Goal: Task Accomplishment & Management: Use online tool/utility

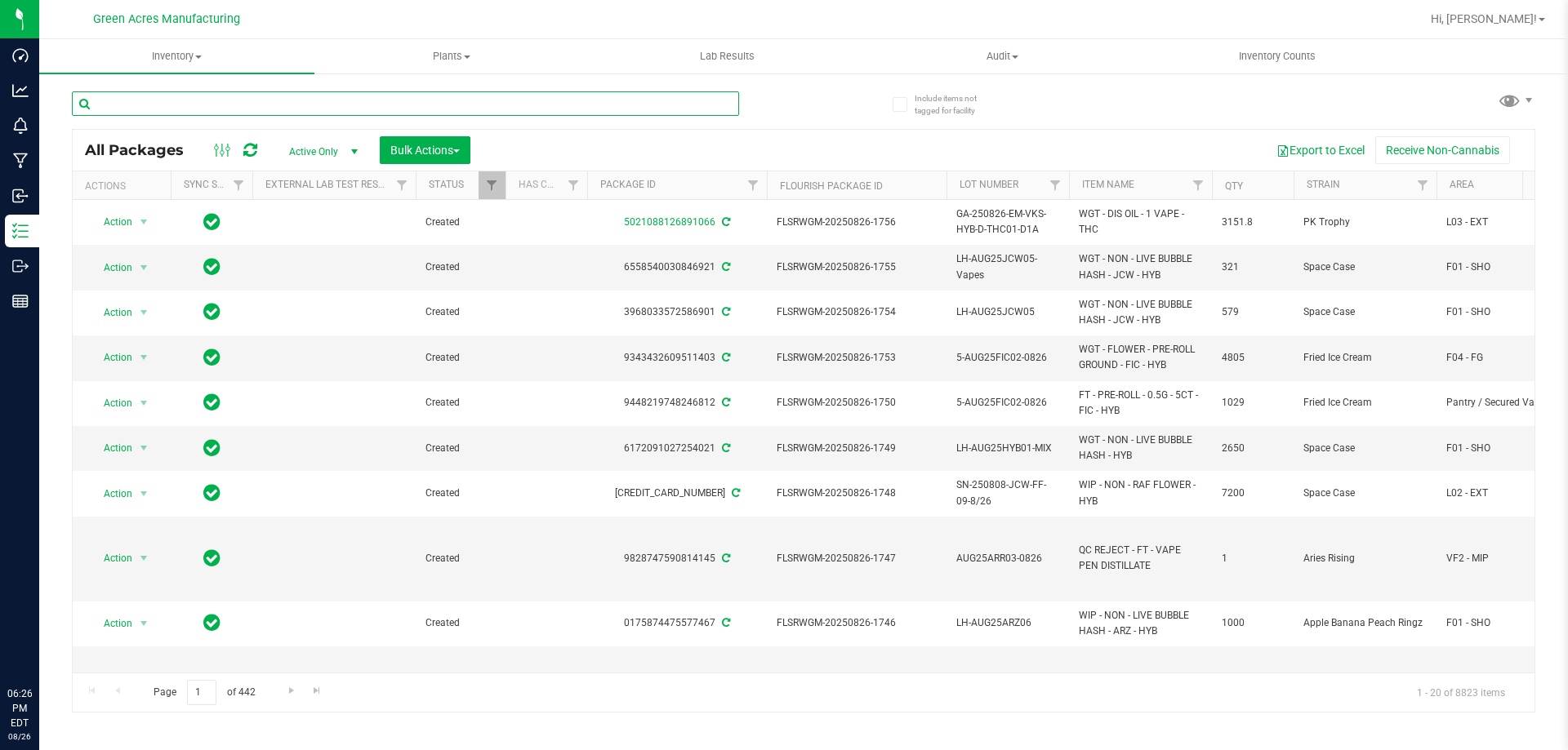
click at [420, 112] on input "text" at bounding box center [405, 104] width 667 height 25
paste input "GA-250826-IND-THCA01"
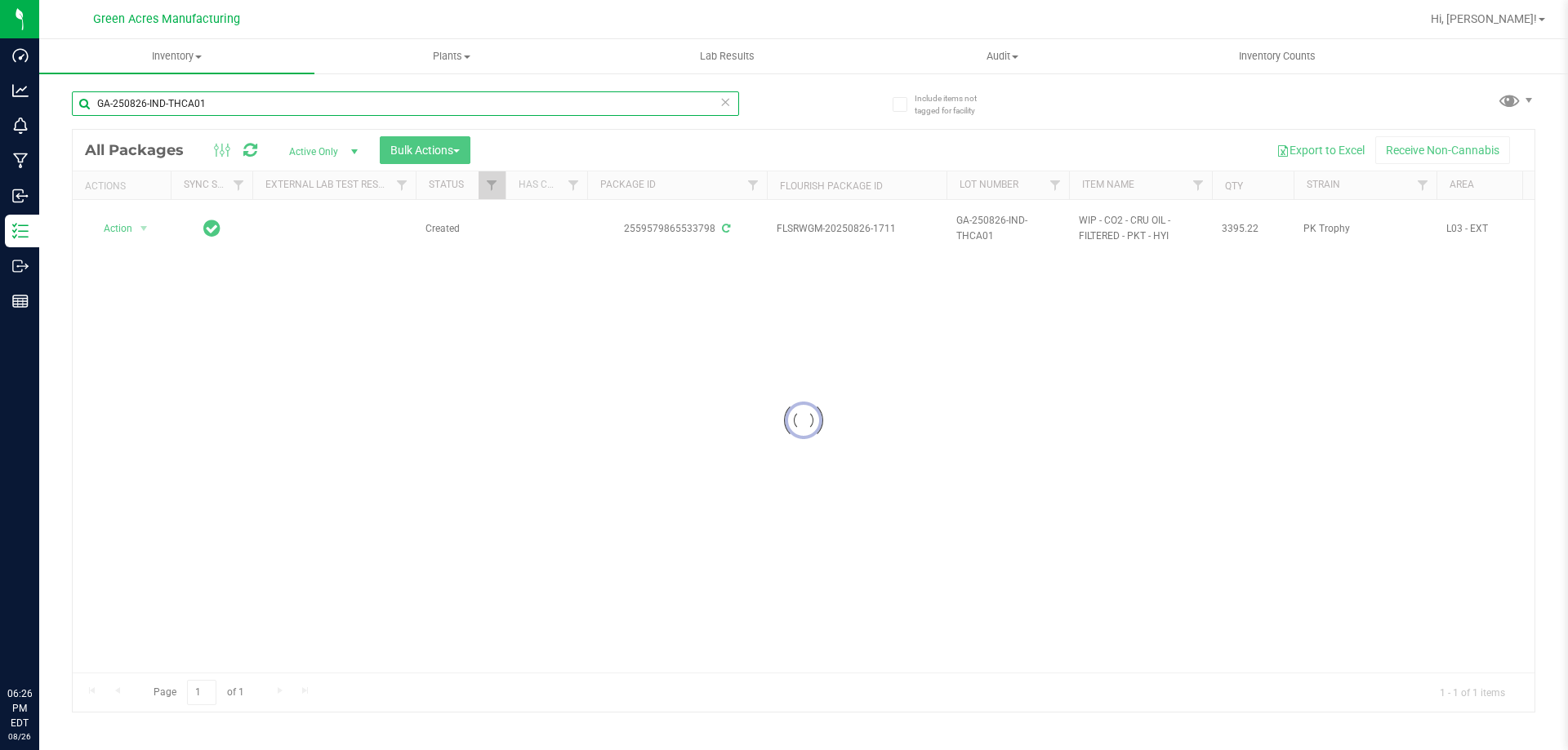
type input "GA-250826-IND-THCA01"
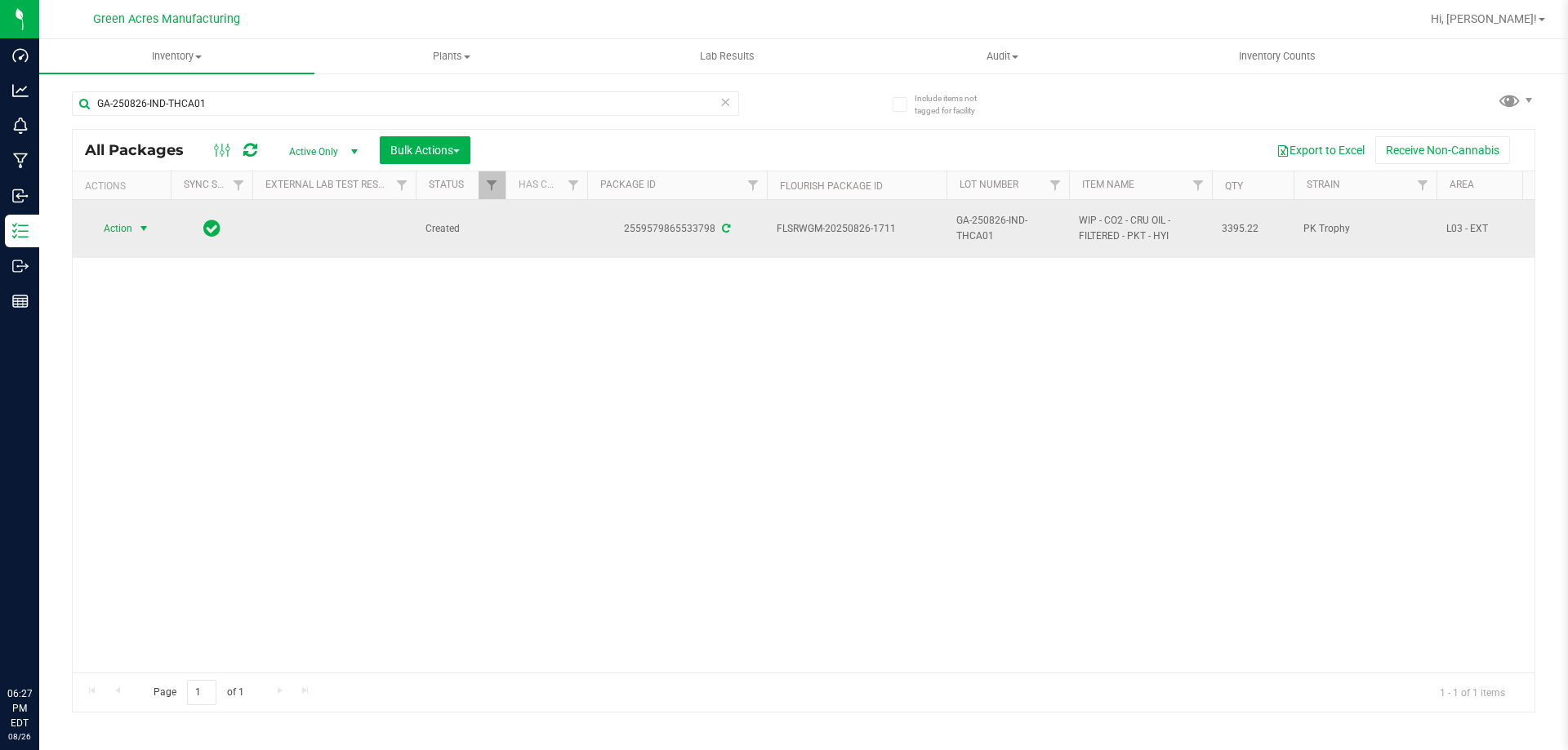
click at [136, 223] on span "select" at bounding box center [144, 228] width 20 height 23
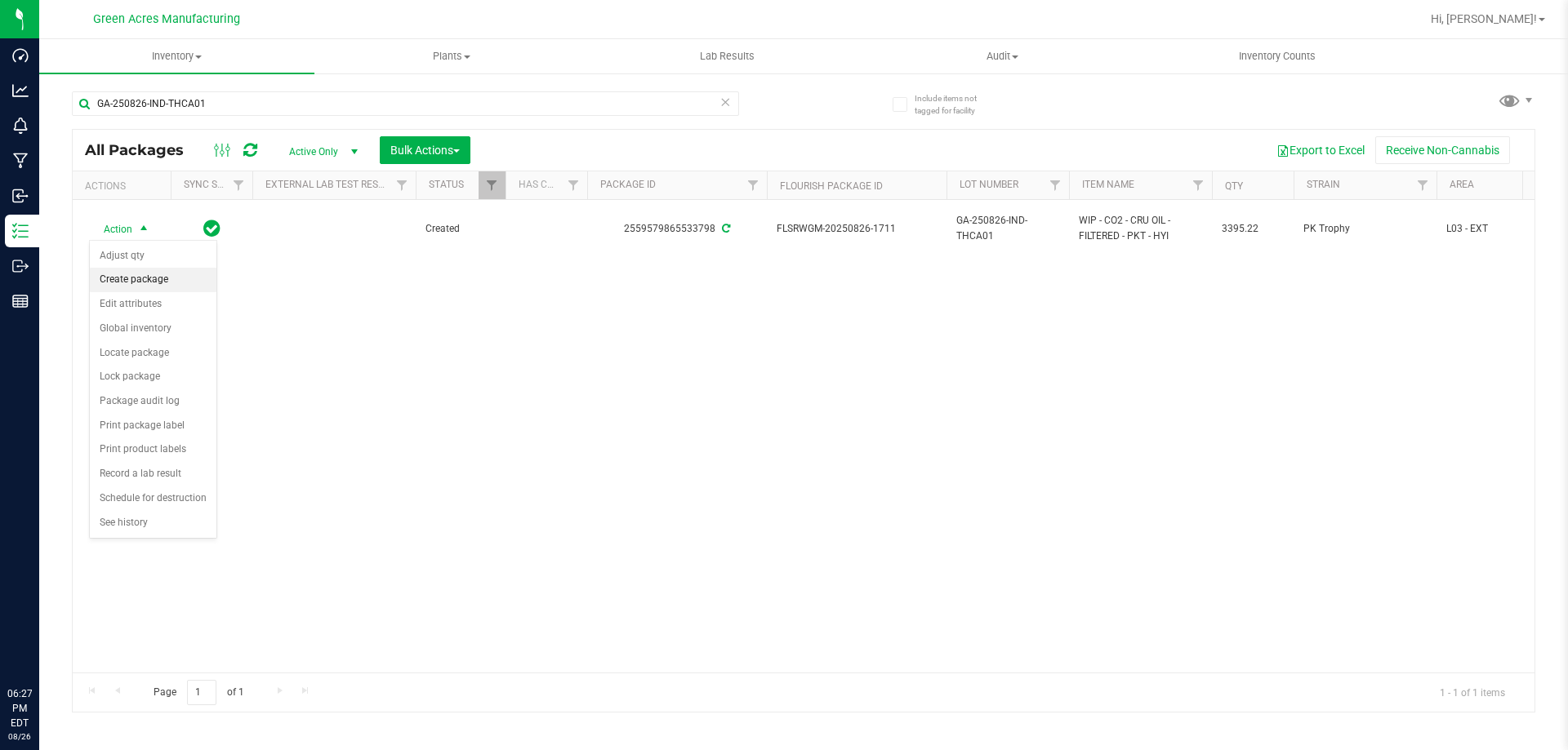
click at [130, 279] on li "Create package" at bounding box center [153, 280] width 127 height 25
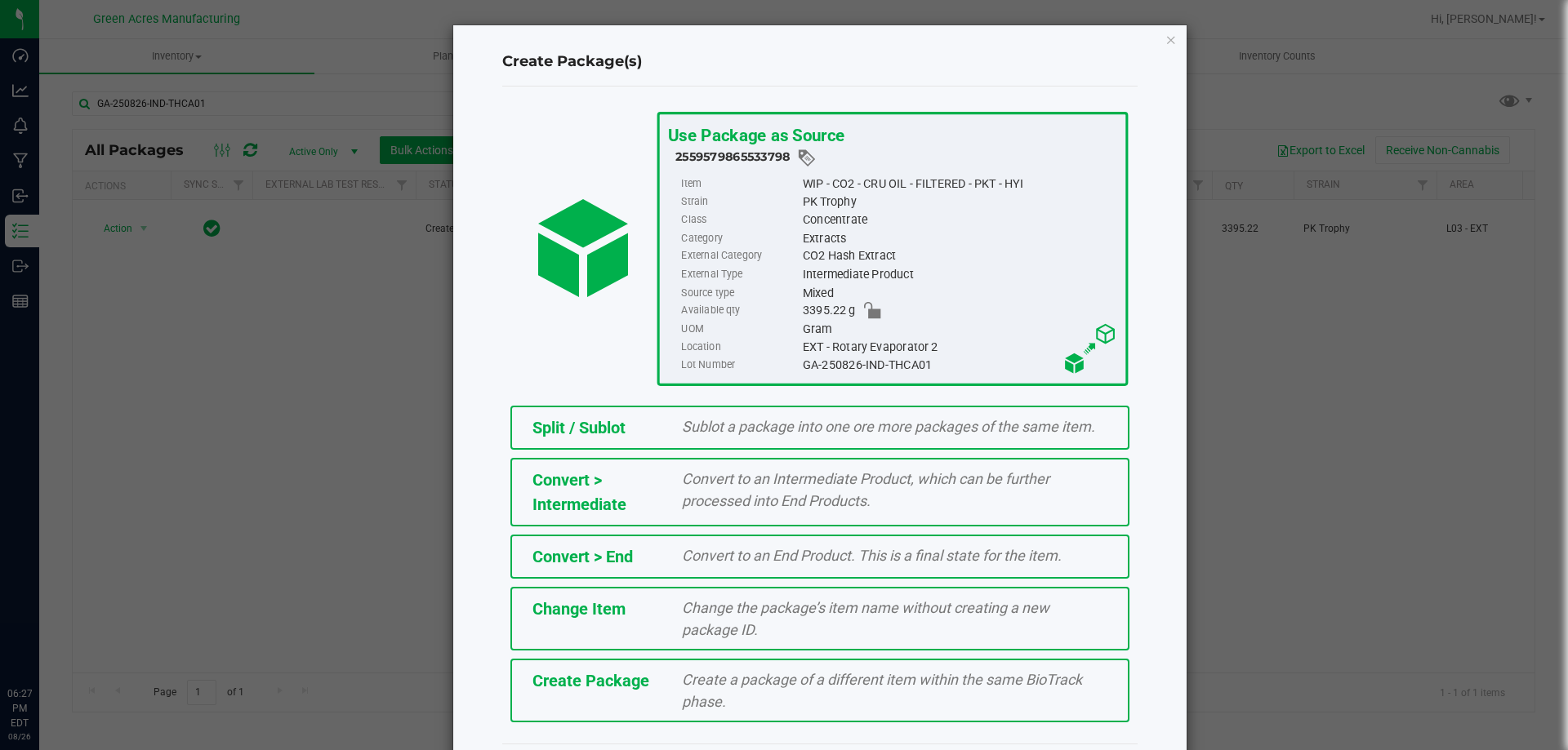
click at [670, 677] on div "Create a package of a different item within the same BioTrack phase." at bounding box center [895, 691] width 450 height 44
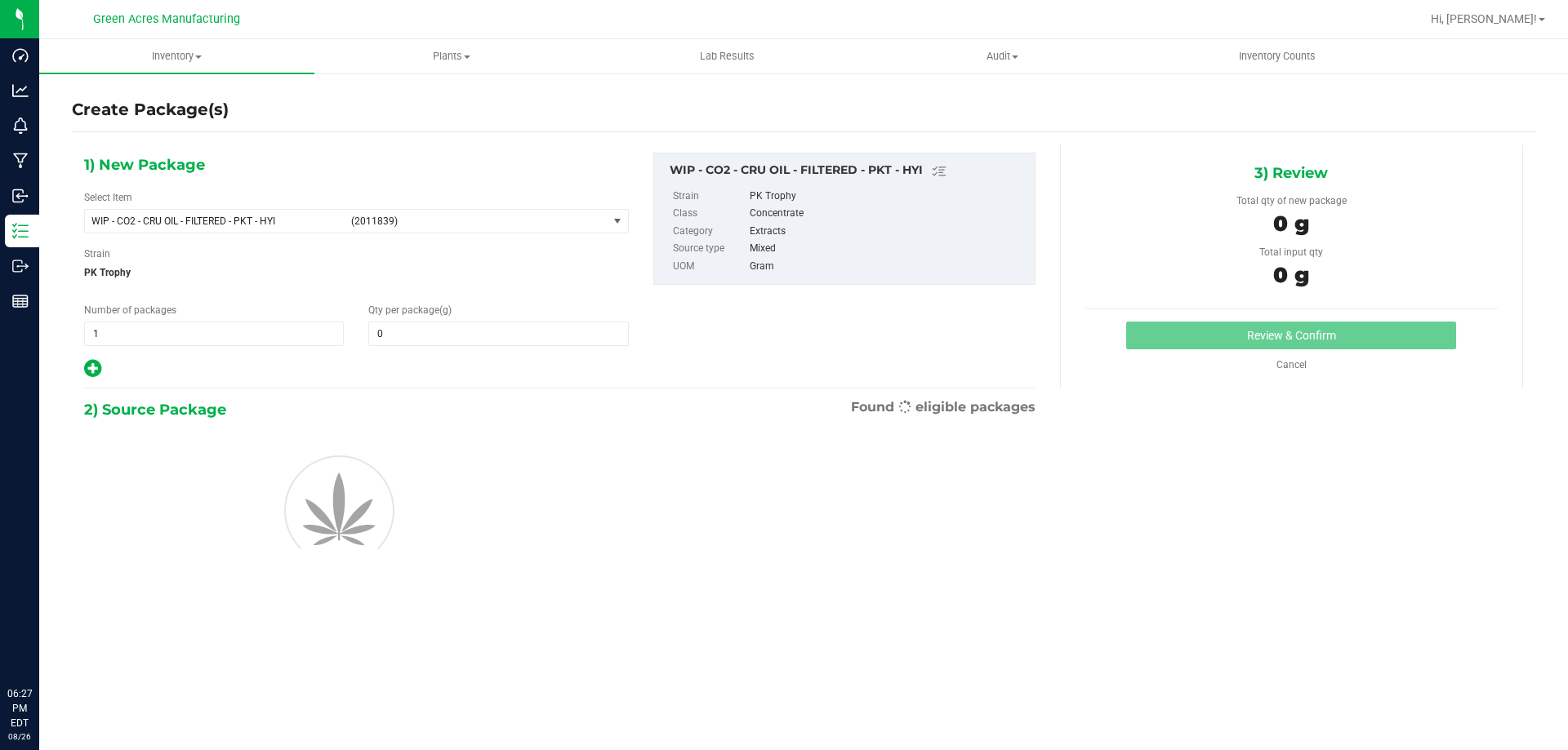
type input "0.0000"
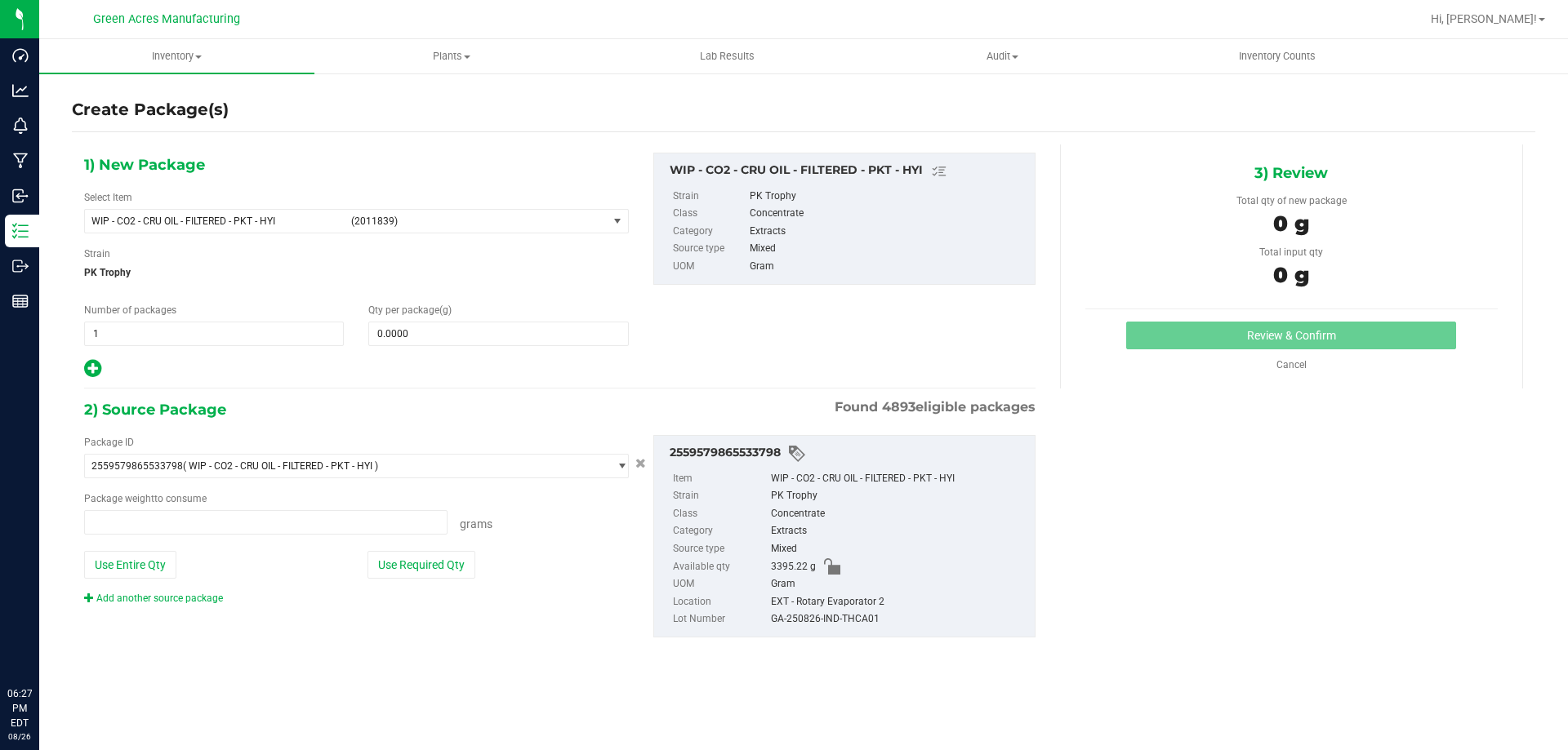
type input "0.0000 g"
click at [480, 235] on div "1) New Package Select Item WIP - CO2 - CRU OIL - FILTERED - PKT - HYI (2011839)…" at bounding box center [357, 266] width 569 height 227
click at [462, 224] on span "(2011839)" at bounding box center [475, 221] width 249 height 11
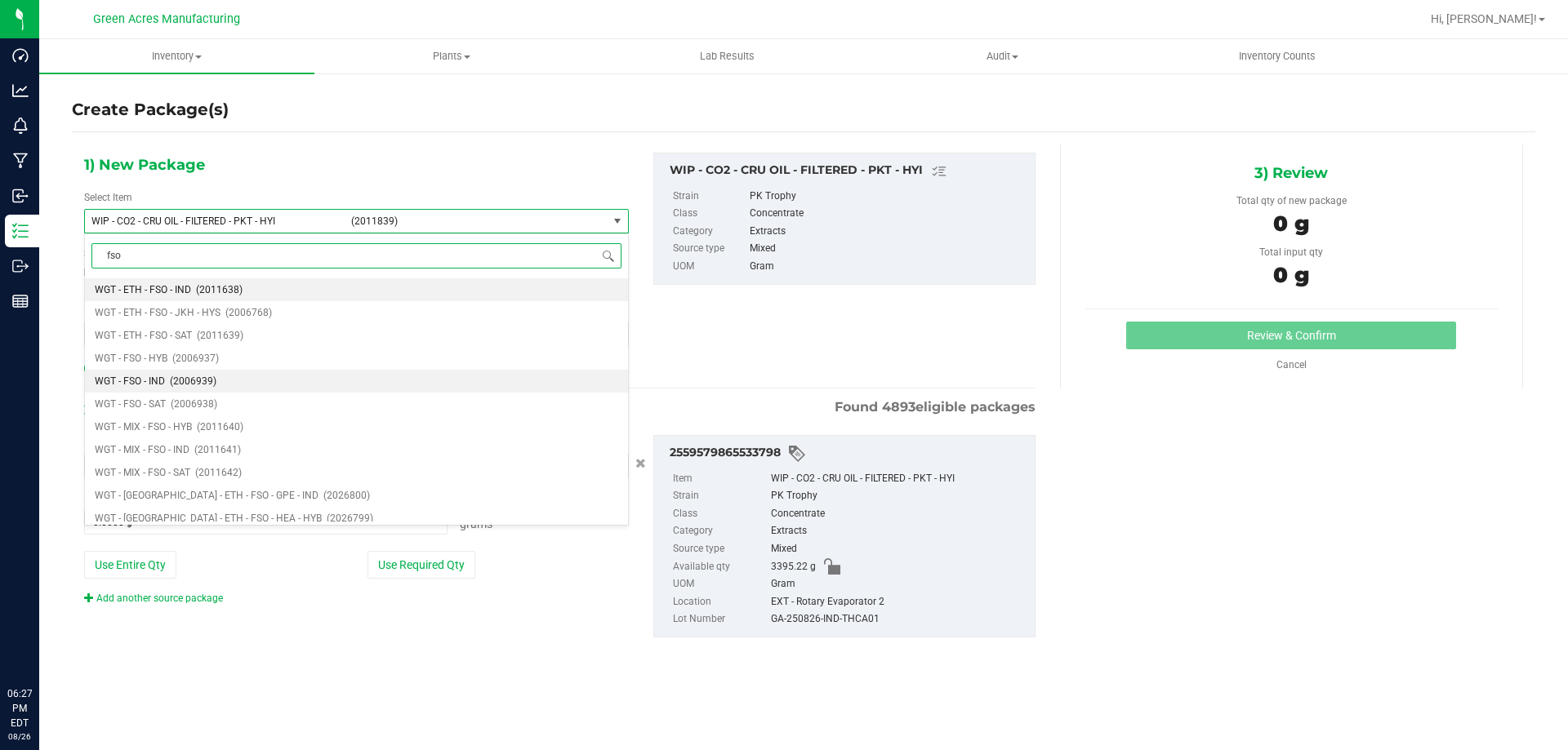
scroll to position [1247, 0]
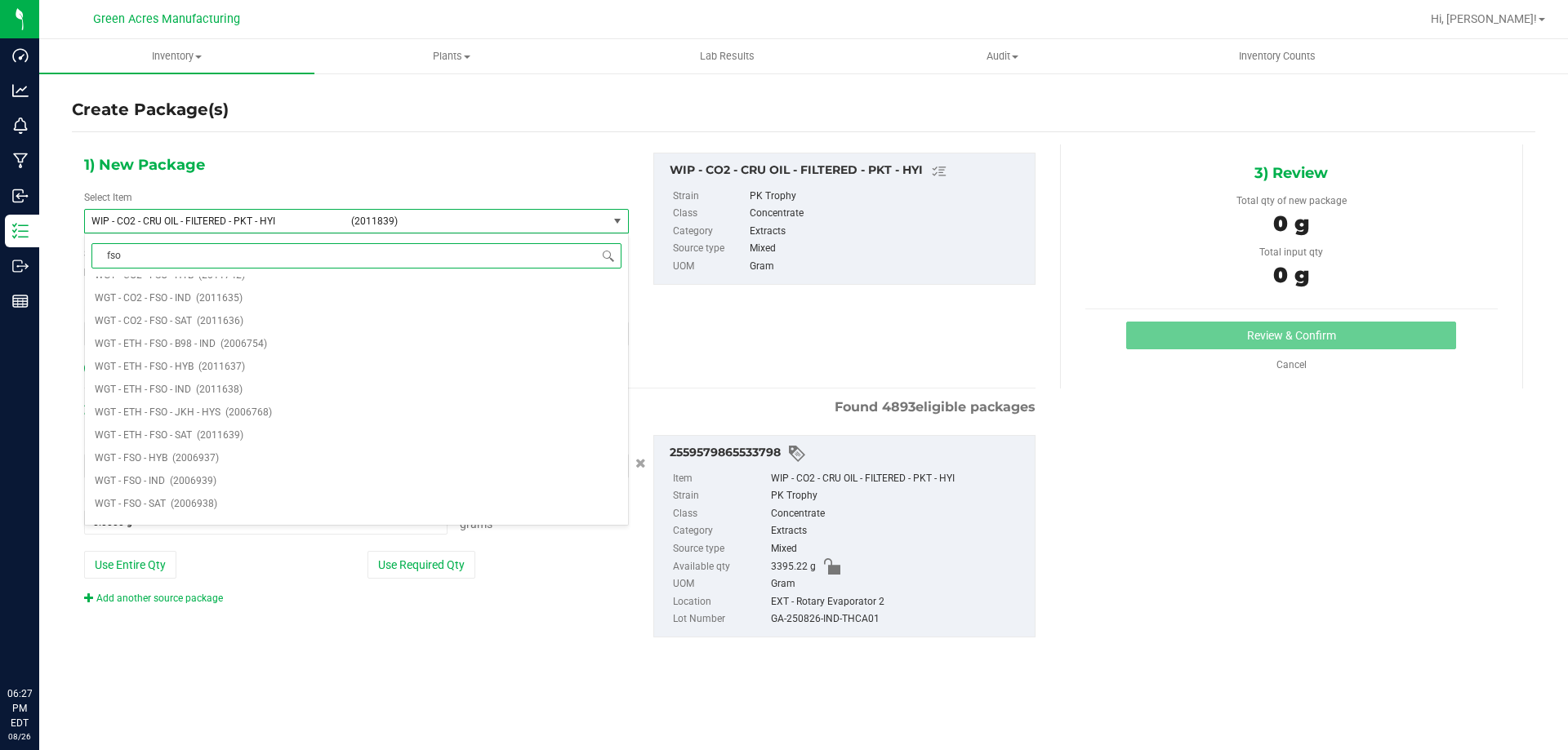
click at [265, 251] on input "fso" at bounding box center [356, 256] width 530 height 26
type input "roto"
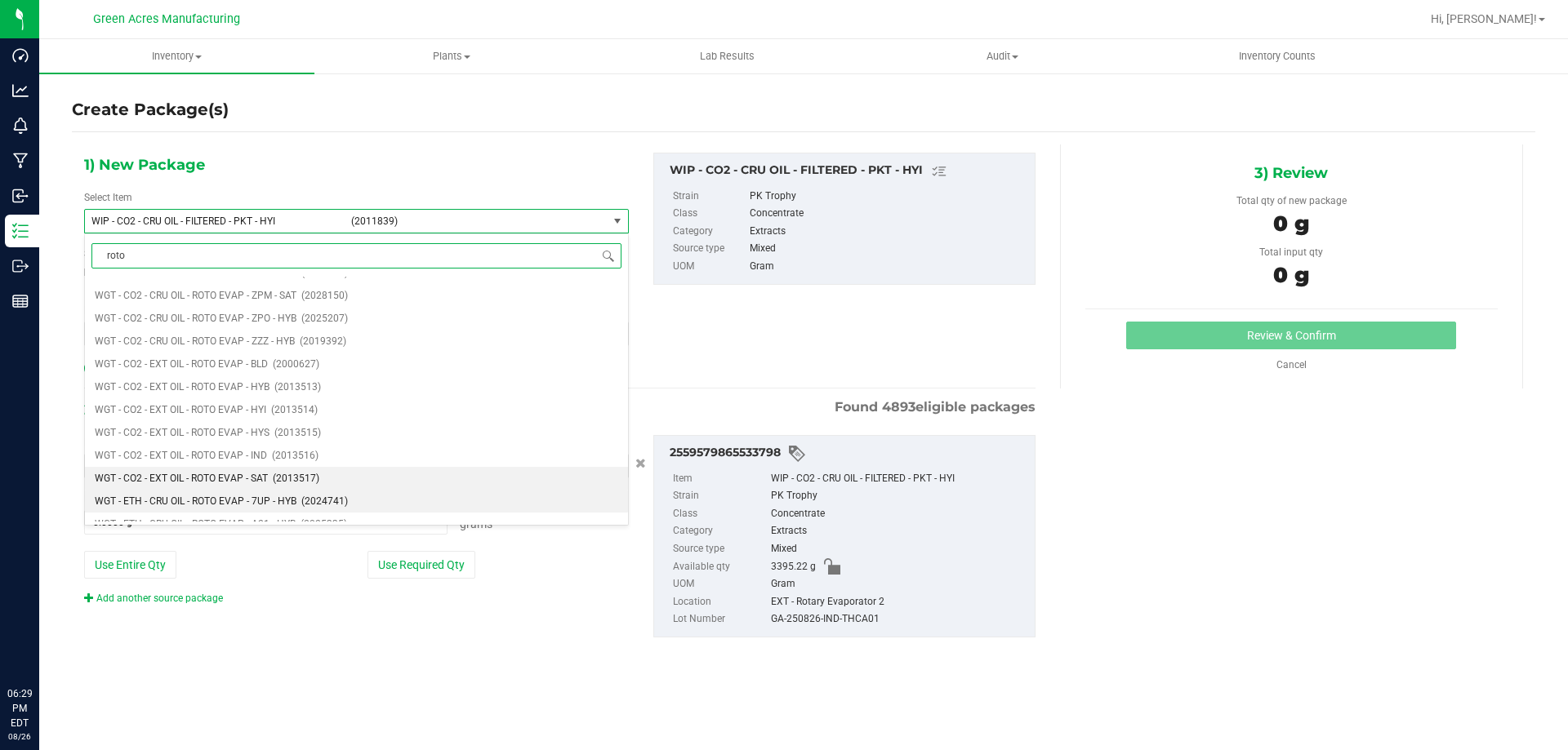
scroll to position [4898, 0]
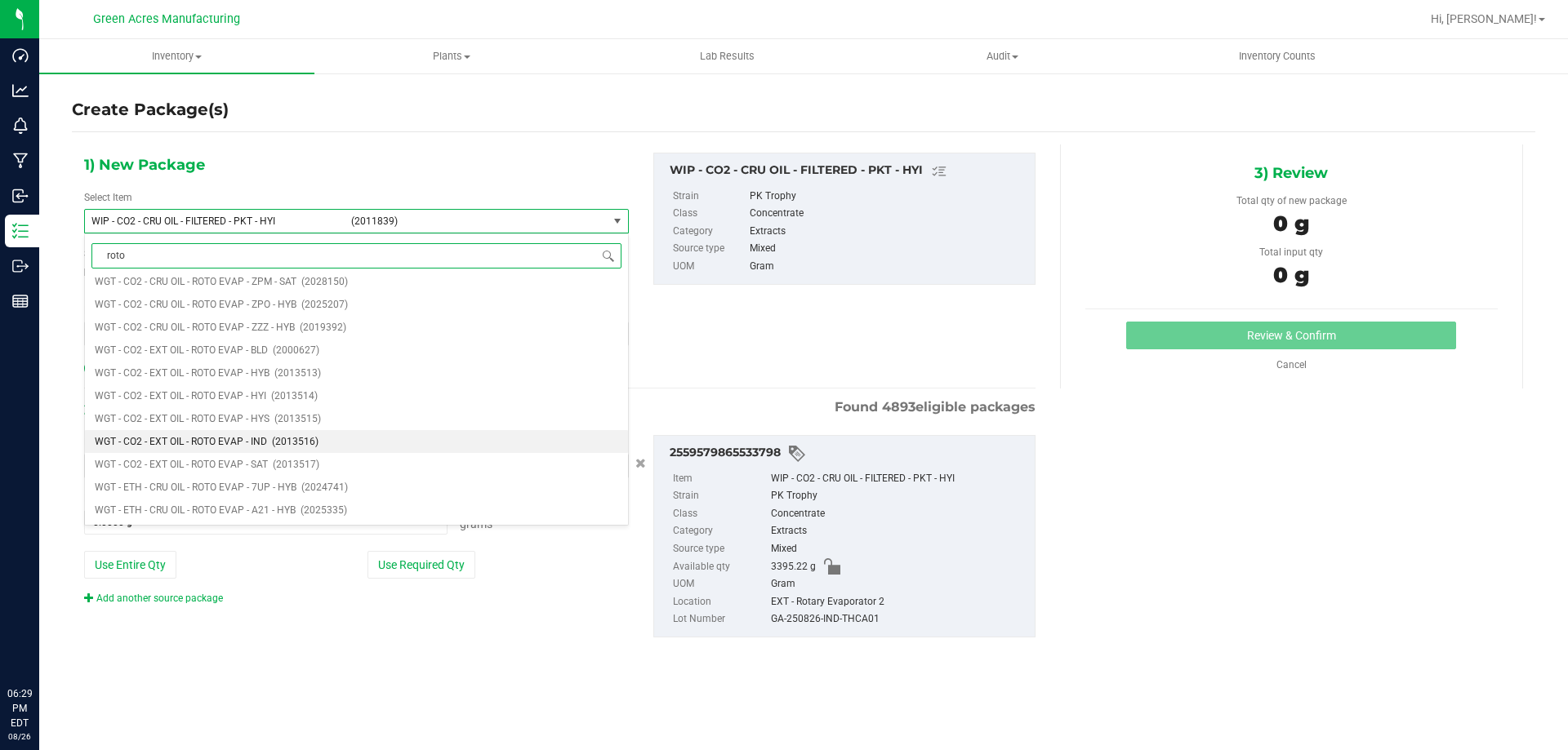
click at [228, 440] on span "WGT - CO2 - EXT OIL - ROTO EVAP - IND" at bounding box center [180, 442] width 172 height 11
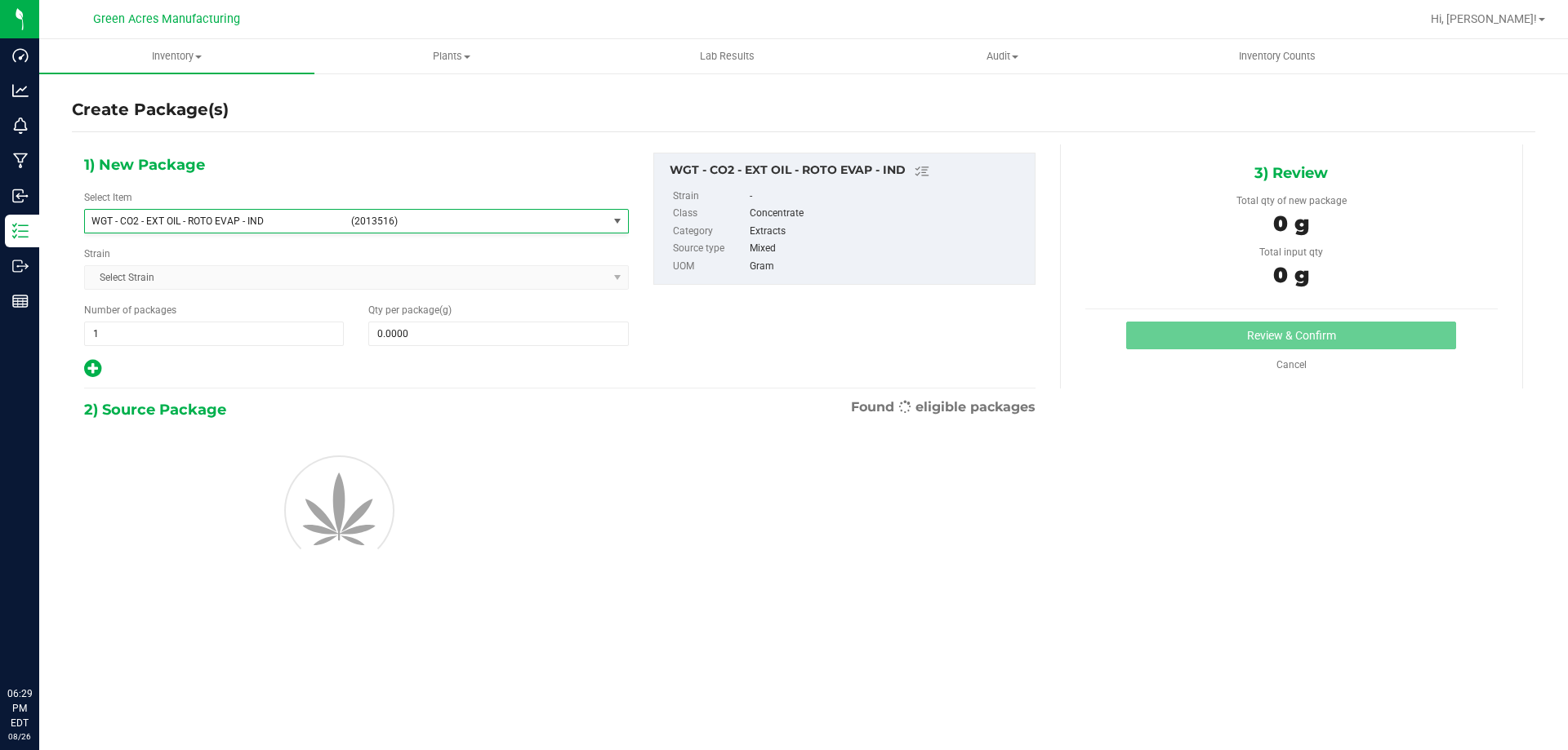
type input "0.0000"
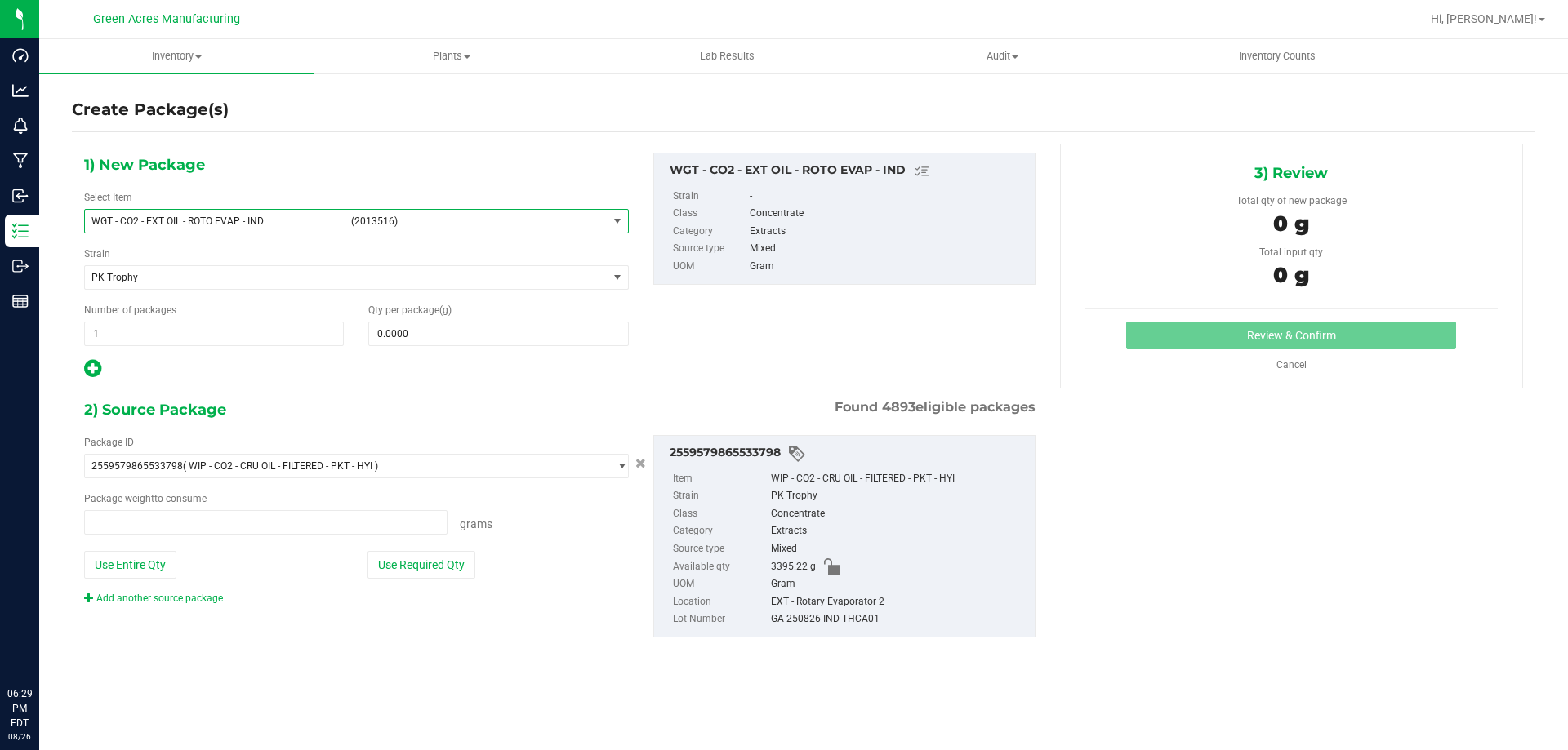
type input "0.0000 g"
click at [427, 342] on span at bounding box center [498, 334] width 260 height 25
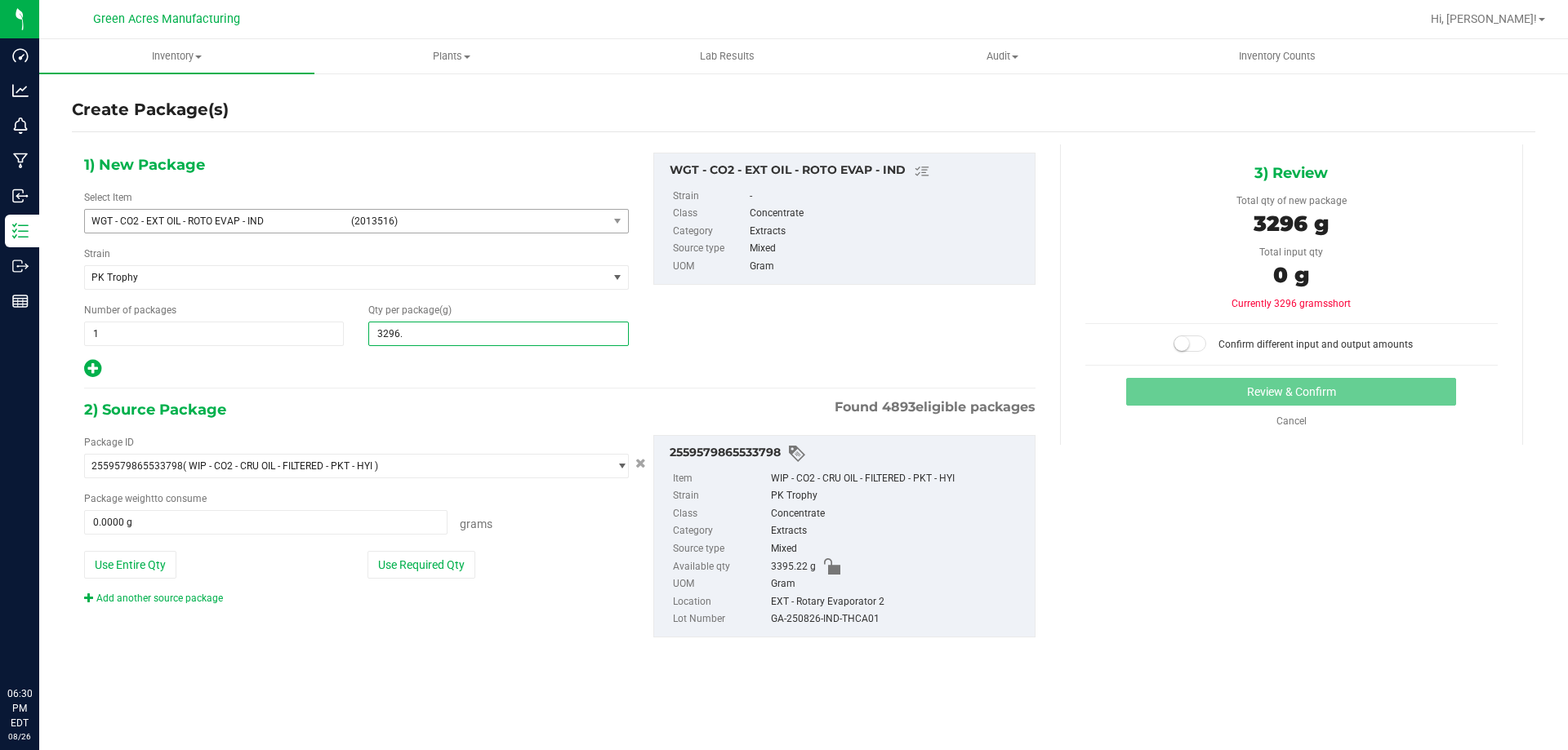
type input "3296.5"
type input "3,296.5000"
click at [105, 561] on button "Use Entire Qty" at bounding box center [130, 564] width 93 height 27
type input "3395.2200 g"
click at [1171, 331] on div "Confirm different input and output amounts" at bounding box center [1291, 338] width 412 height 29
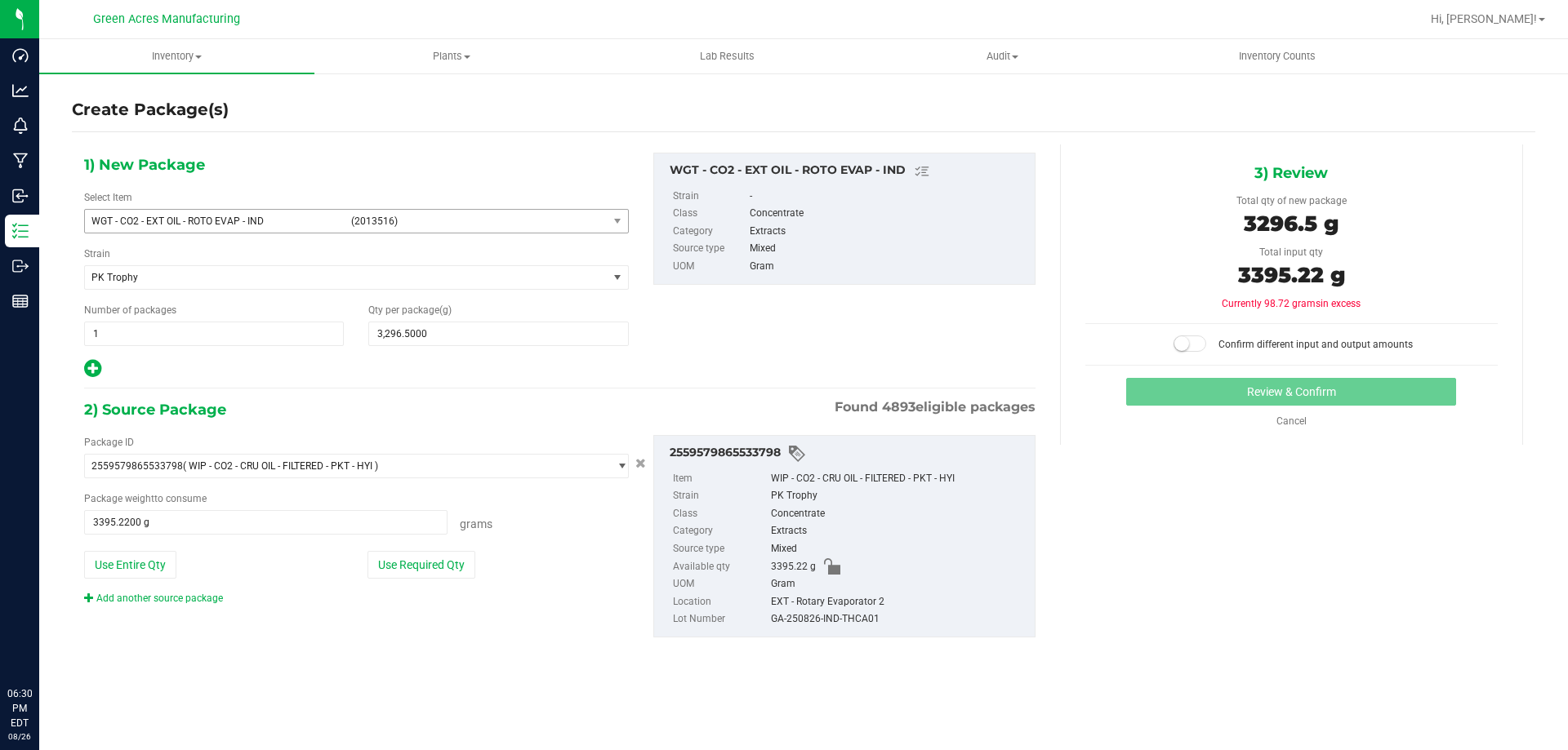
click at [1187, 345] on small at bounding box center [1181, 344] width 15 height 15
click at [1209, 387] on button "Review & Confirm" at bounding box center [1290, 391] width 330 height 27
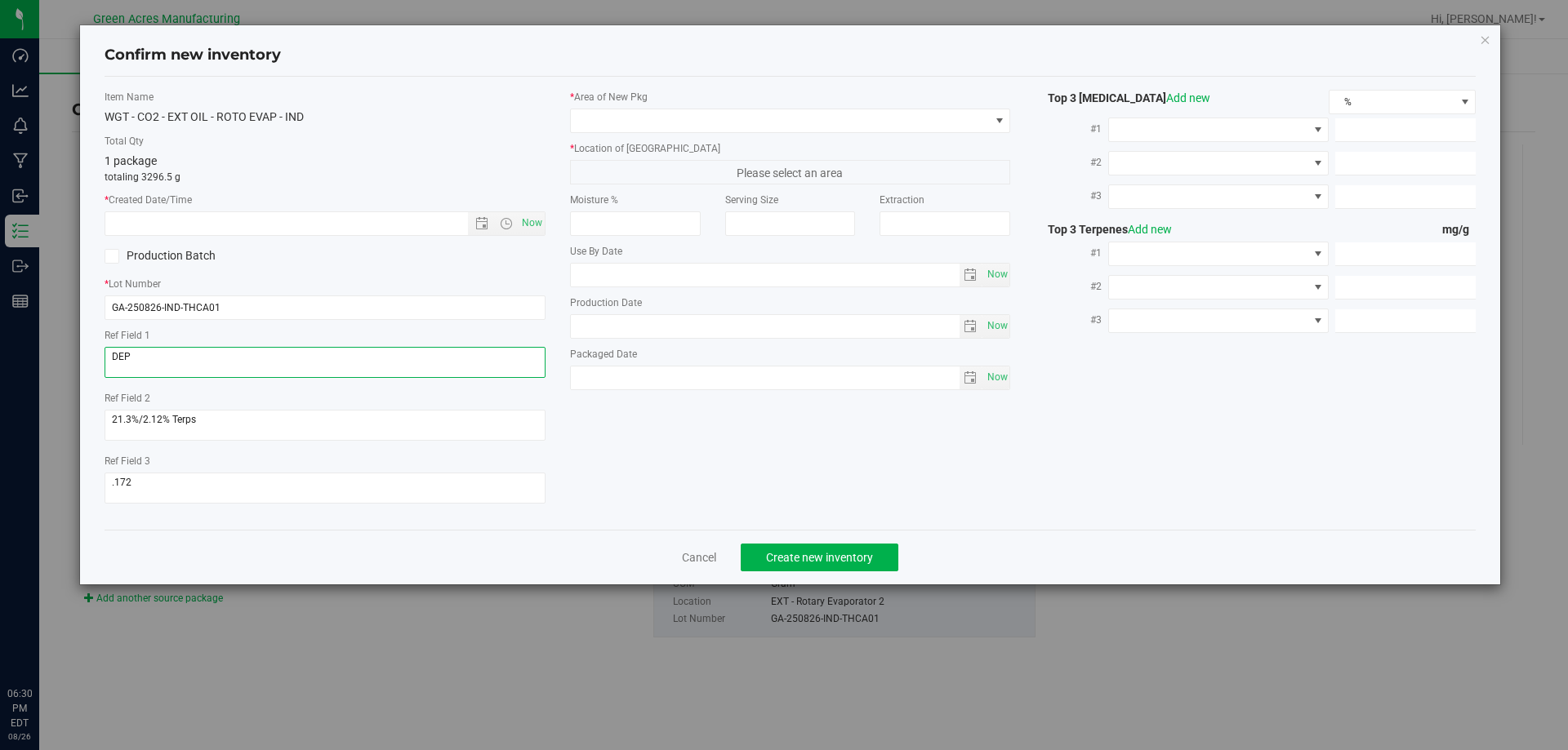
click at [304, 368] on textarea at bounding box center [325, 362] width 441 height 31
type textarea "\"
click at [534, 227] on span "Now" at bounding box center [531, 223] width 27 height 24
type input "[DATE] 6:31 PM"
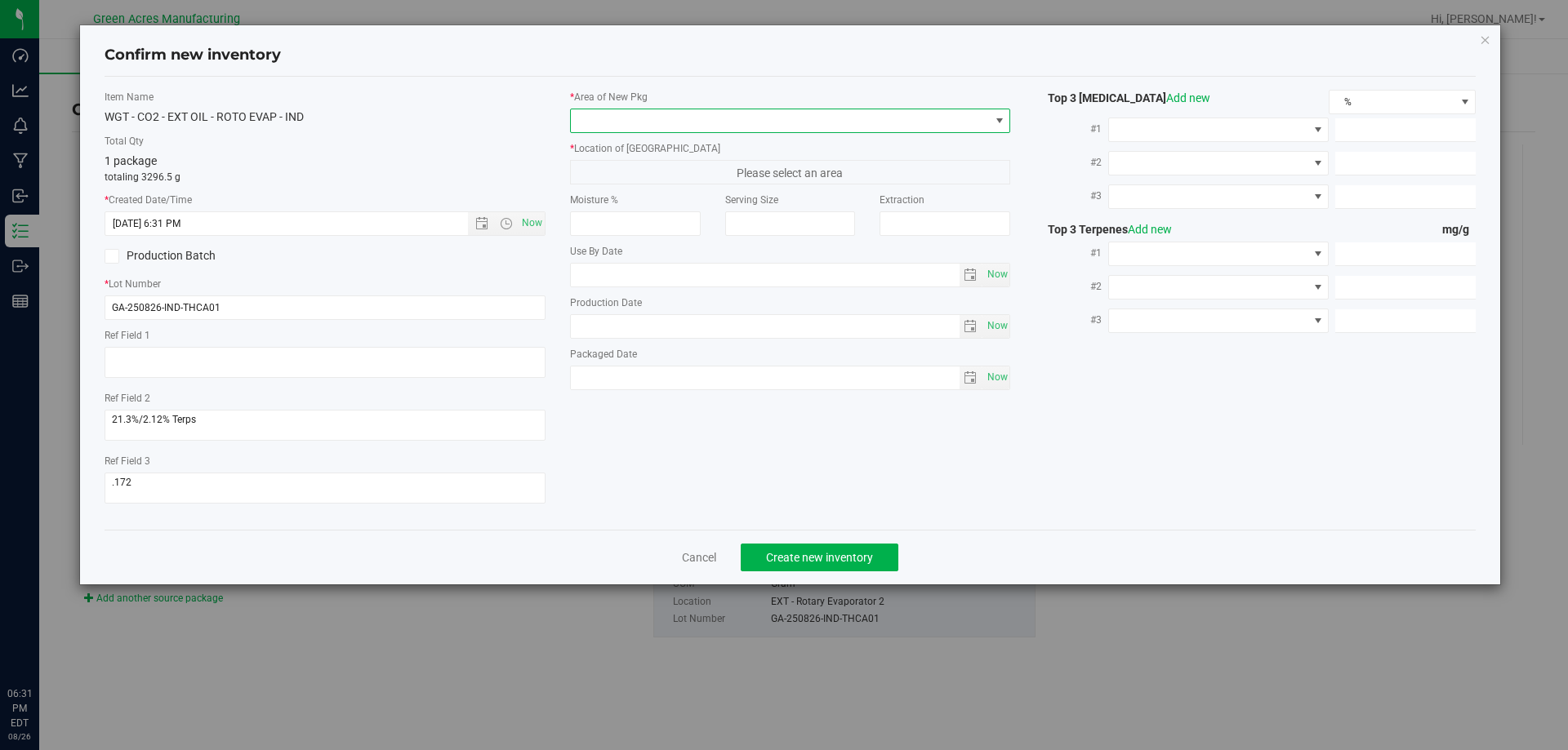
click at [631, 125] on span at bounding box center [779, 121] width 419 height 23
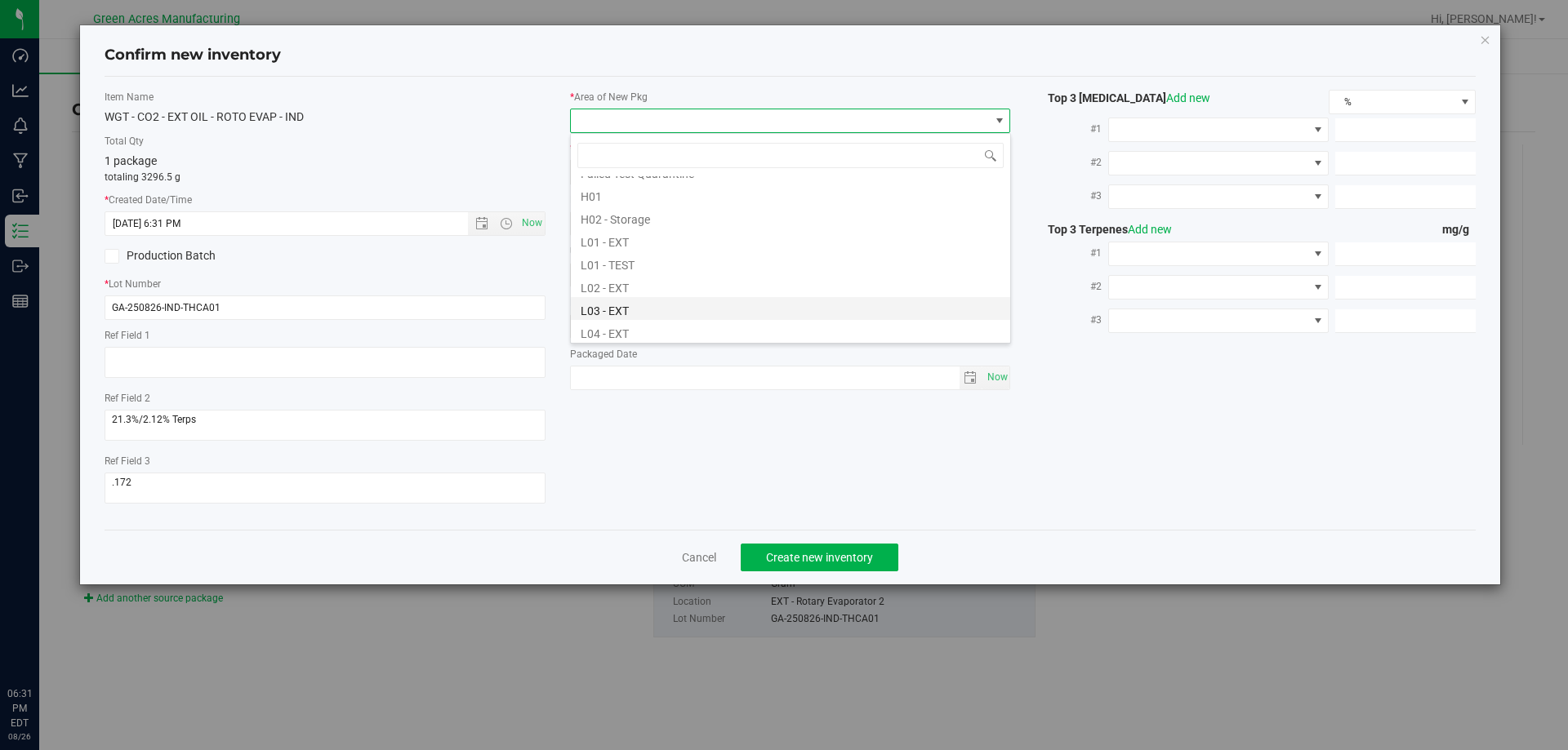
scroll to position [327, 0]
click at [637, 230] on li "L03 - EXT" at bounding box center [790, 227] width 439 height 23
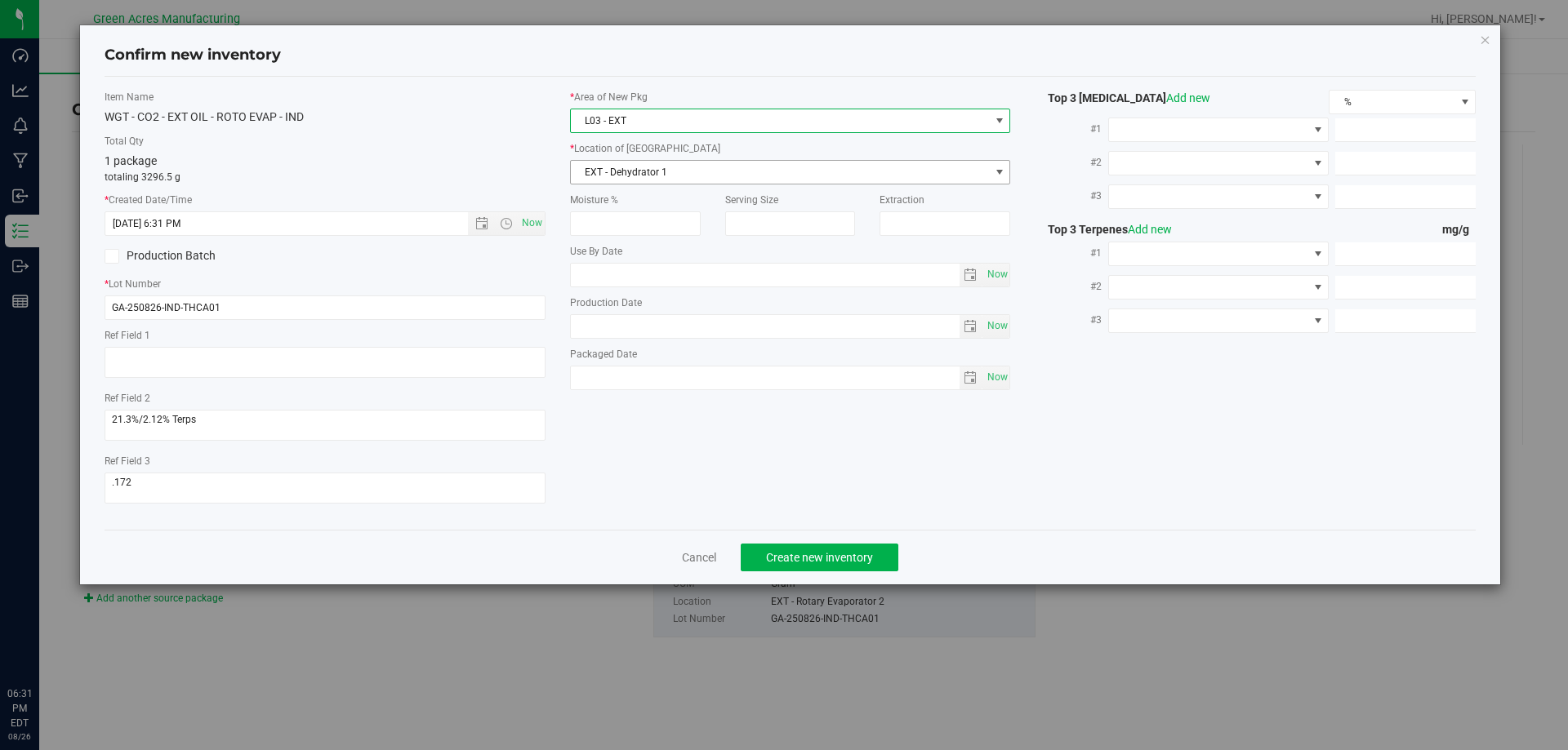
click at [636, 174] on span "EXT - Dehydrator 1" at bounding box center [779, 172] width 419 height 23
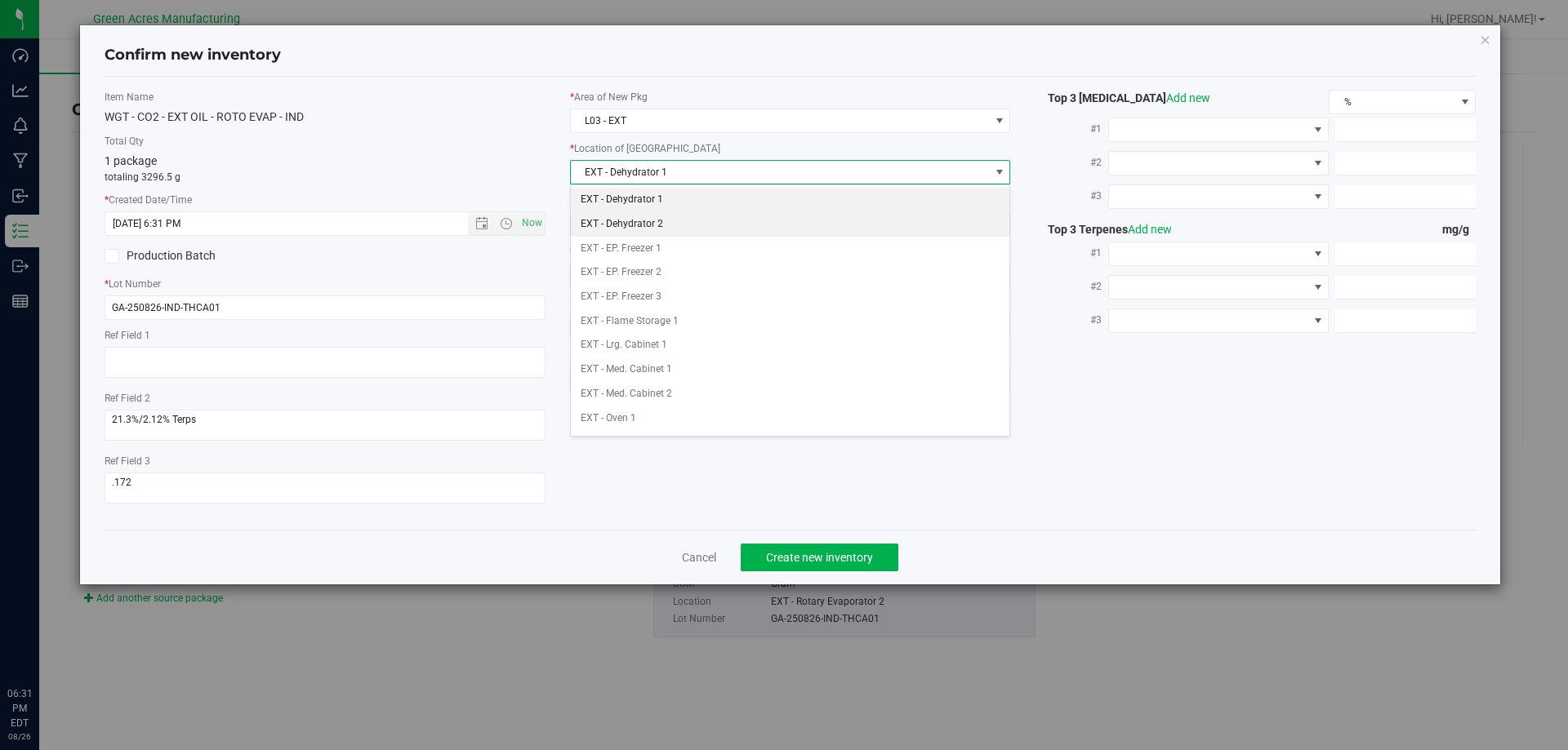
click at [689, 225] on li "EXT - Dehydrator 2" at bounding box center [790, 225] width 439 height 25
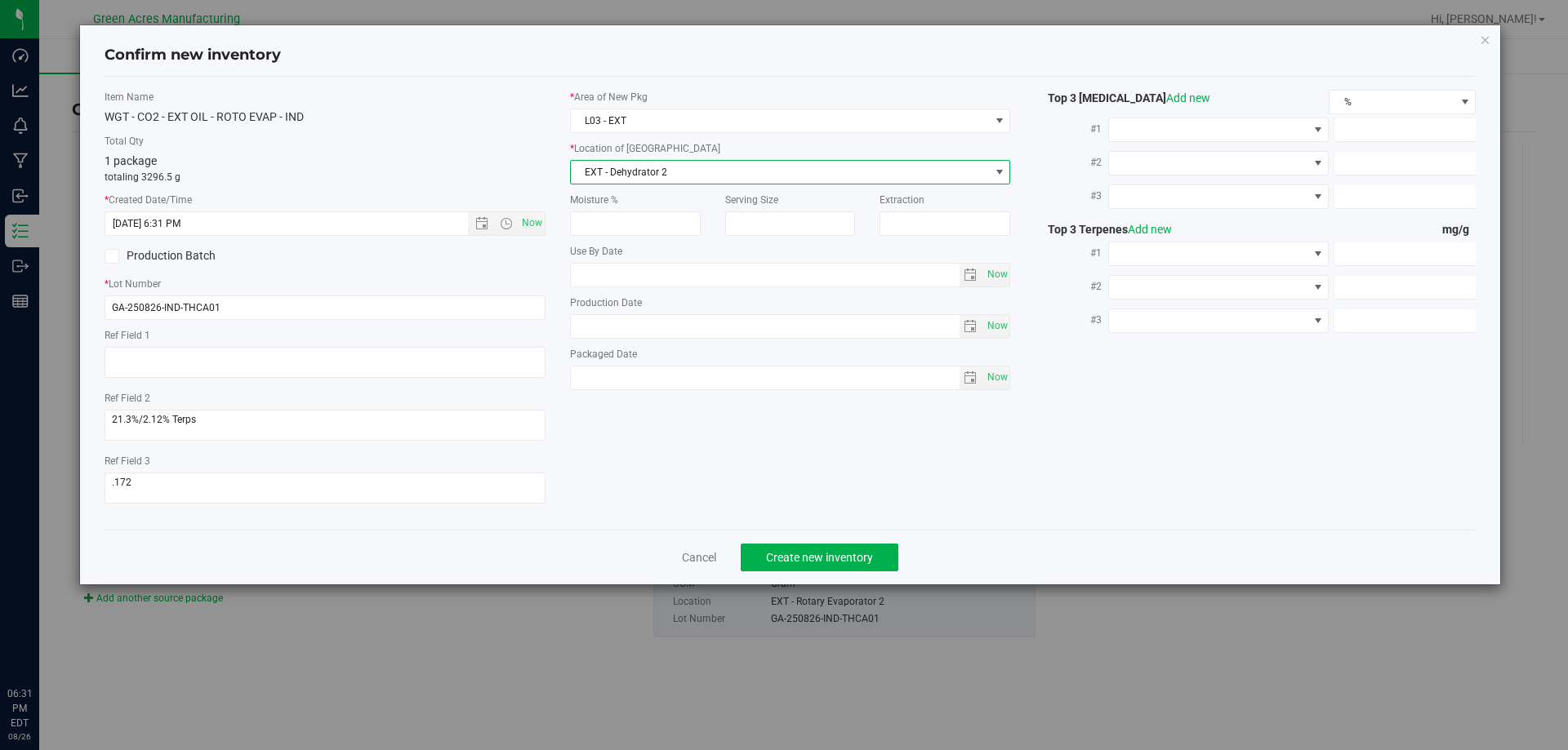
click at [768, 160] on span "EXT - Dehydrator 2" at bounding box center [791, 173] width 441 height 25
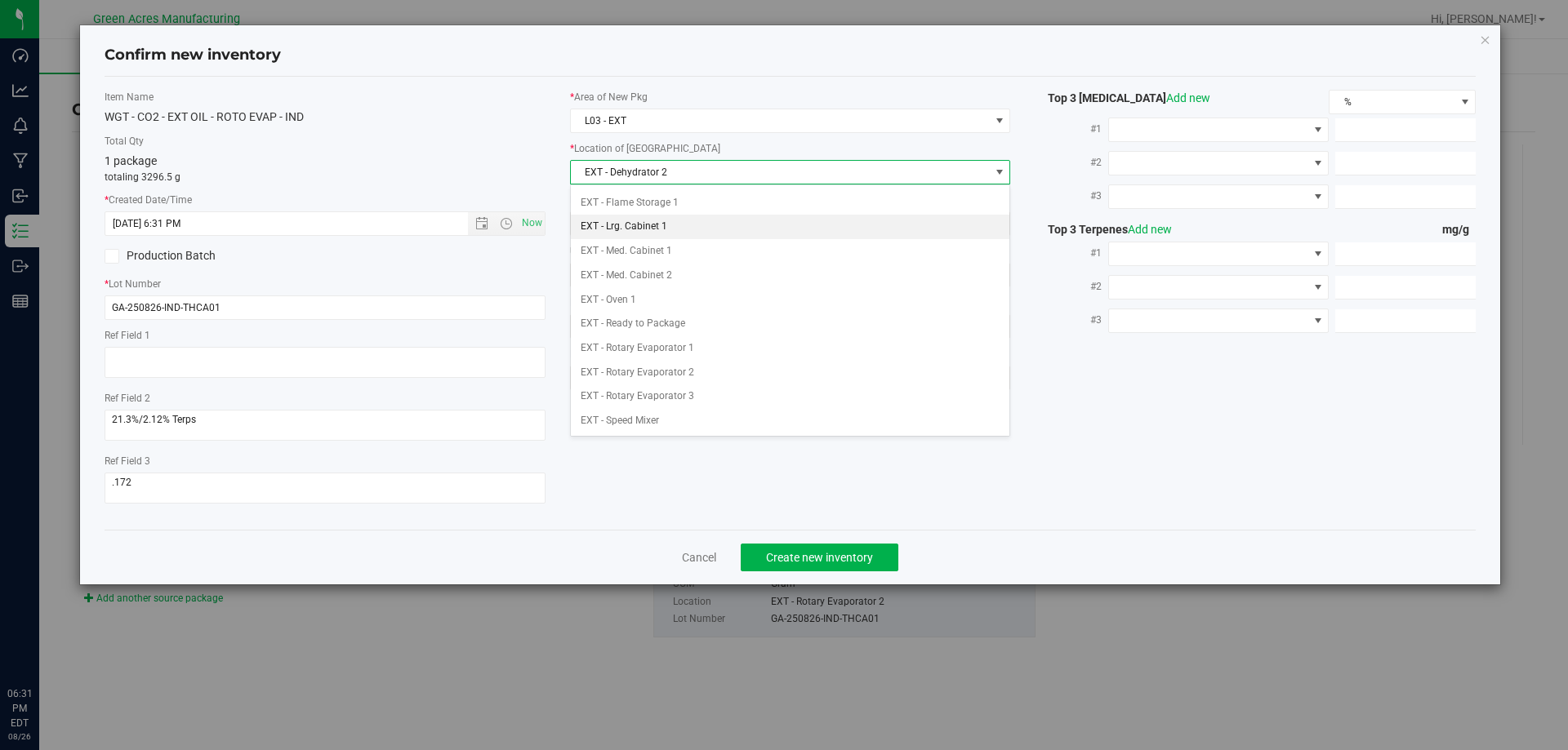
scroll to position [0, 0]
click at [658, 227] on li "EXT - Dehydrator 2" at bounding box center [790, 225] width 439 height 25
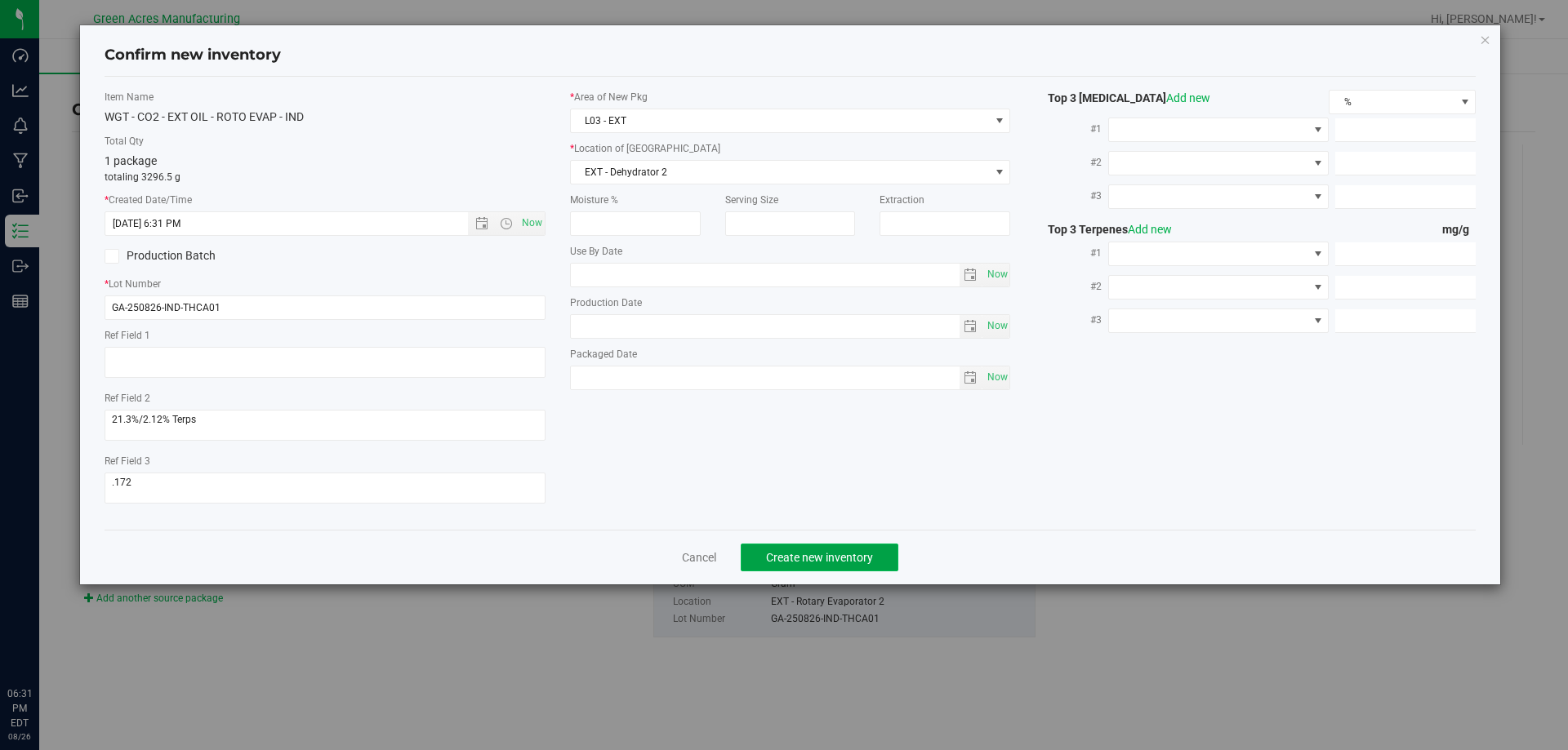
click at [808, 547] on button "Create new inventory" at bounding box center [819, 557] width 158 height 27
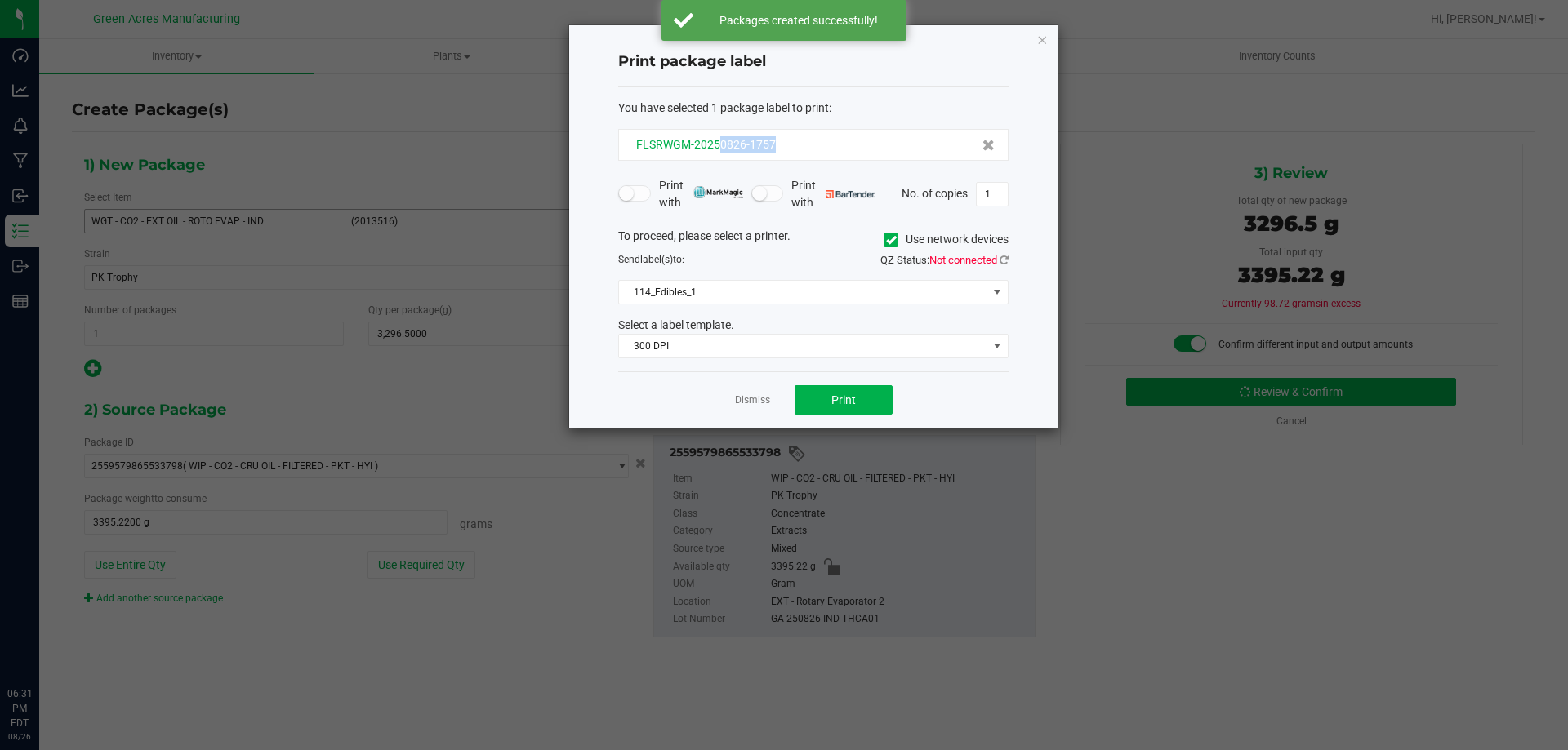
drag, startPoint x: 782, startPoint y: 142, endPoint x: 717, endPoint y: 151, distance: 65.6
click at [717, 151] on div "FLSRWGM-20250826-1757" at bounding box center [813, 145] width 362 height 17
copy span "0826-1757"
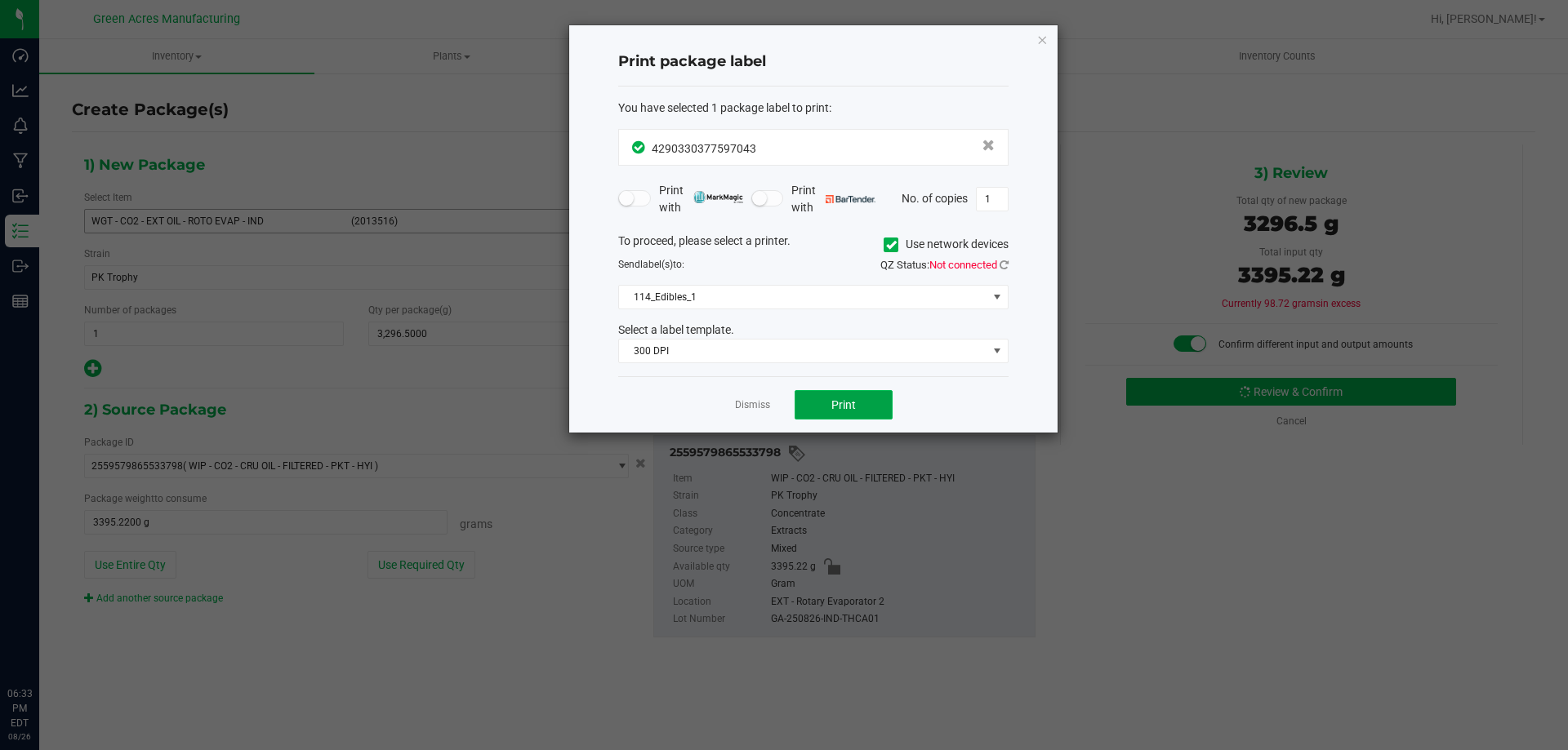
click at [838, 408] on span "Print" at bounding box center [843, 405] width 25 height 13
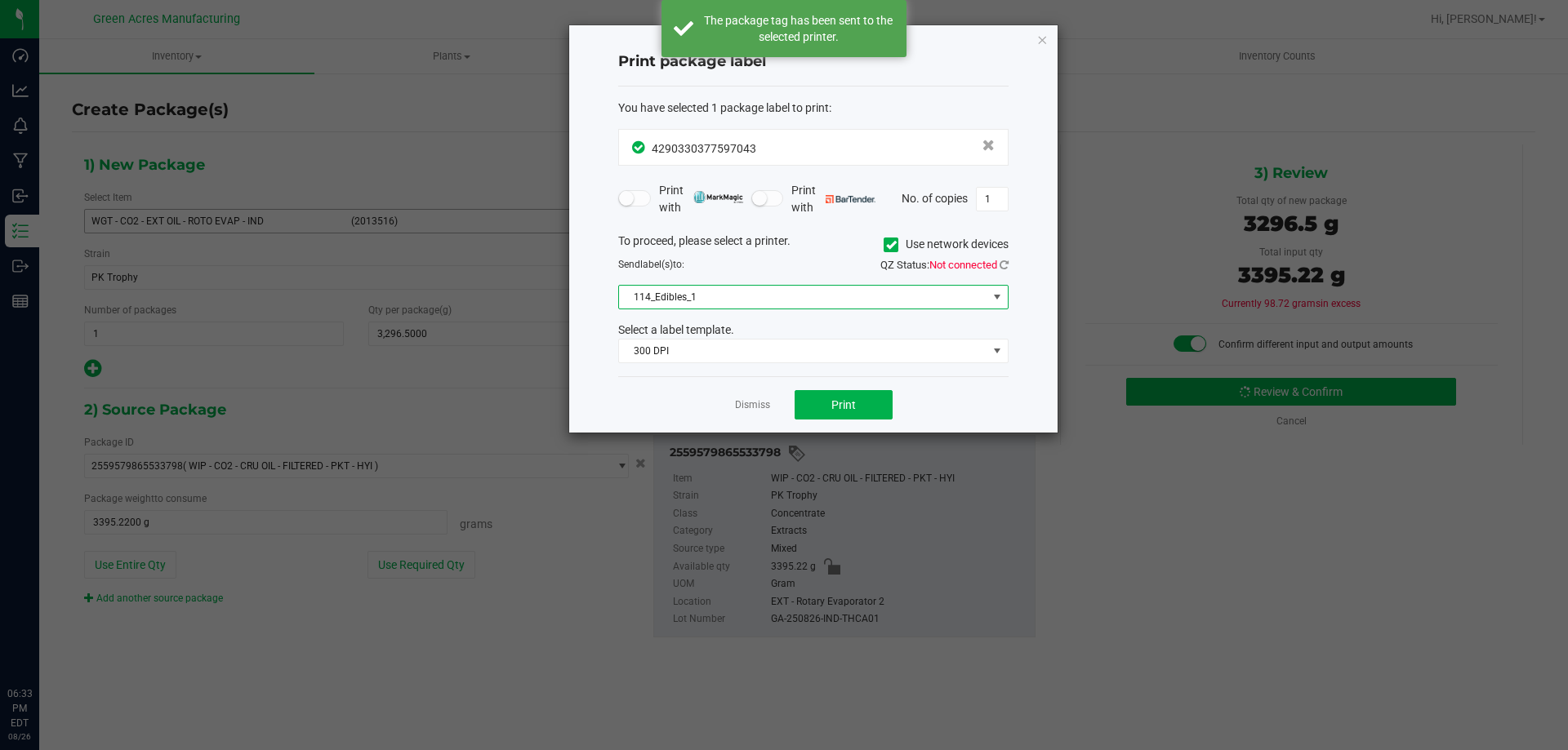
click at [806, 293] on span "114_Edibles_1" at bounding box center [803, 297] width 368 height 23
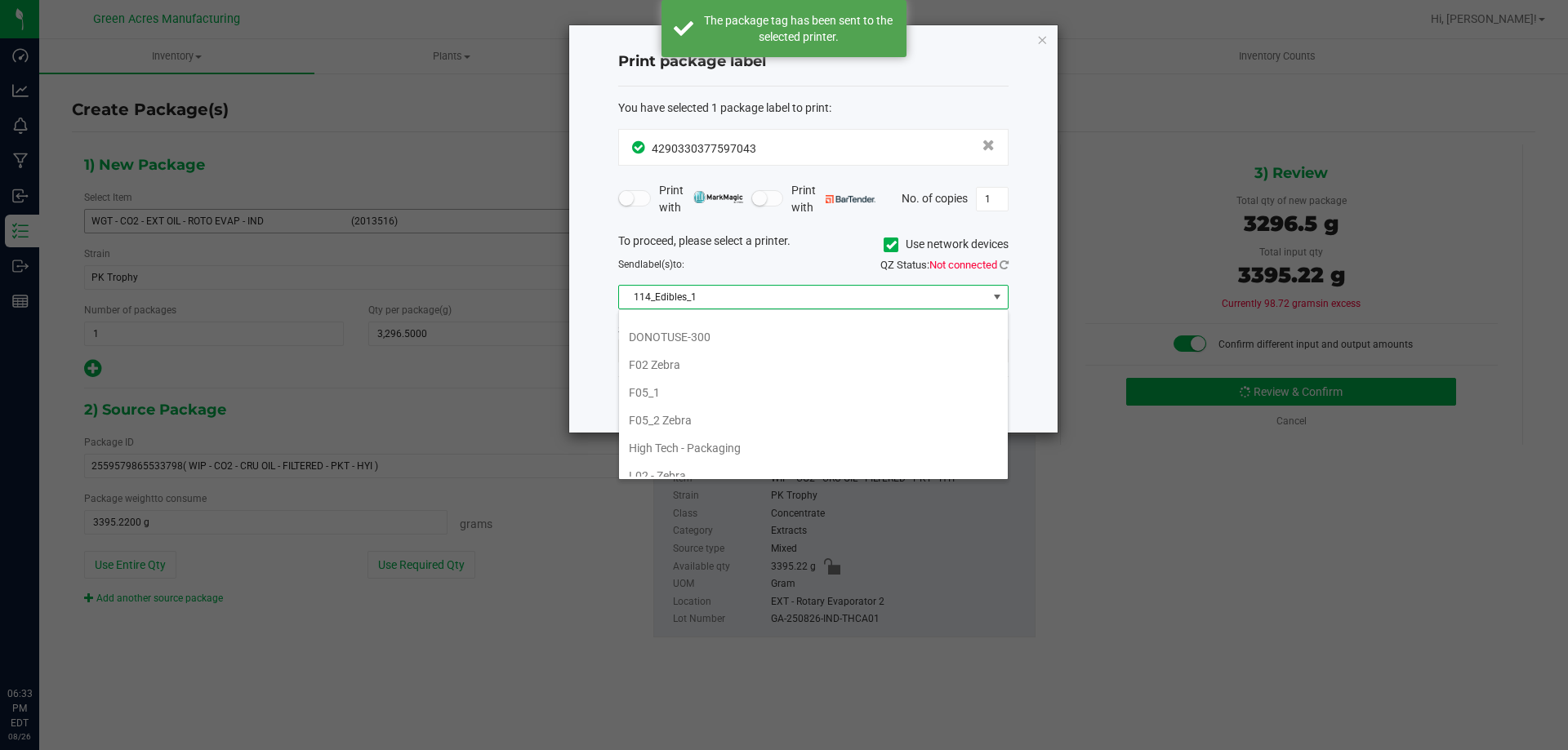
scroll to position [408, 0]
click at [700, 471] on li "L02 - Zebra" at bounding box center [813, 473] width 389 height 27
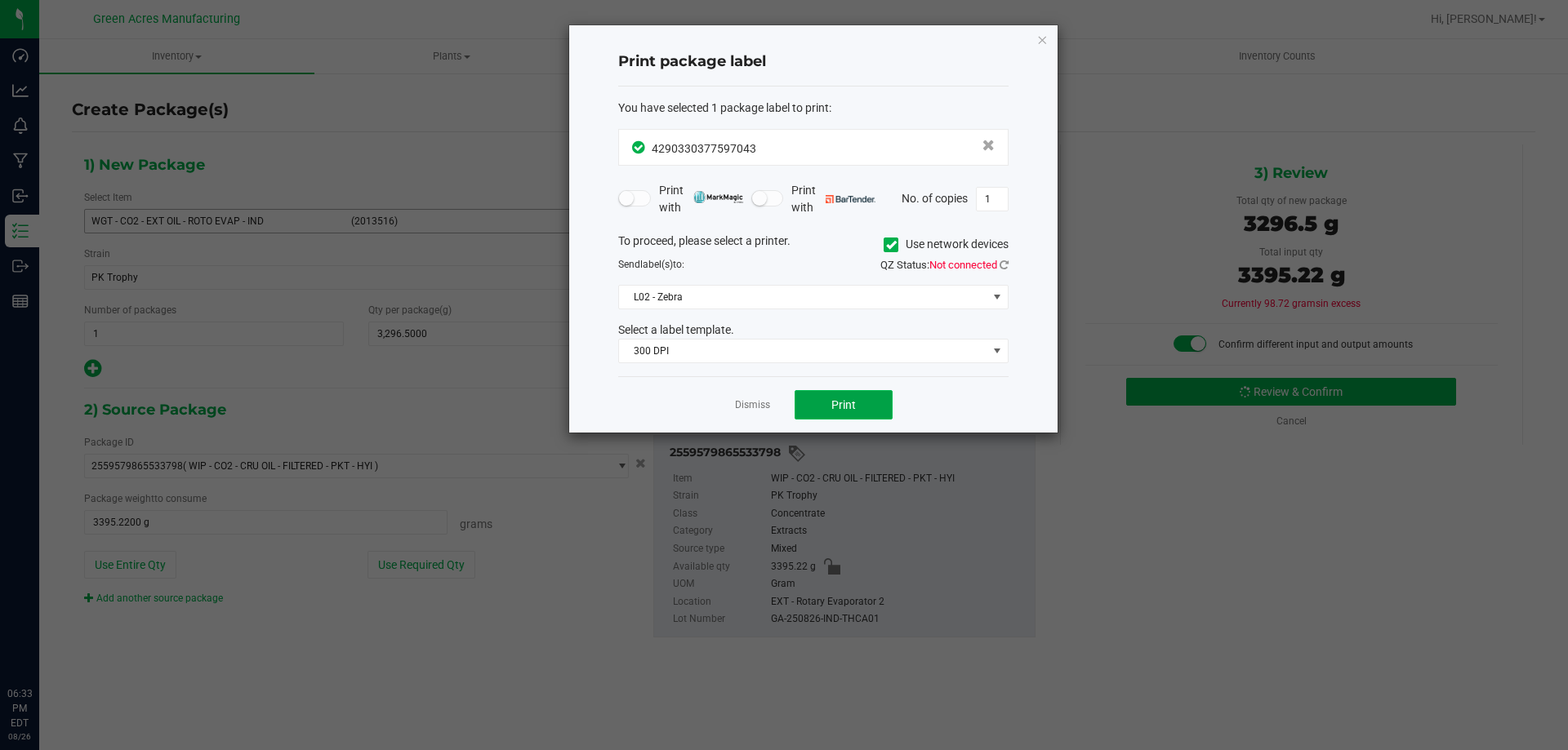
click at [838, 398] on span "Print" at bounding box center [843, 405] width 25 height 13
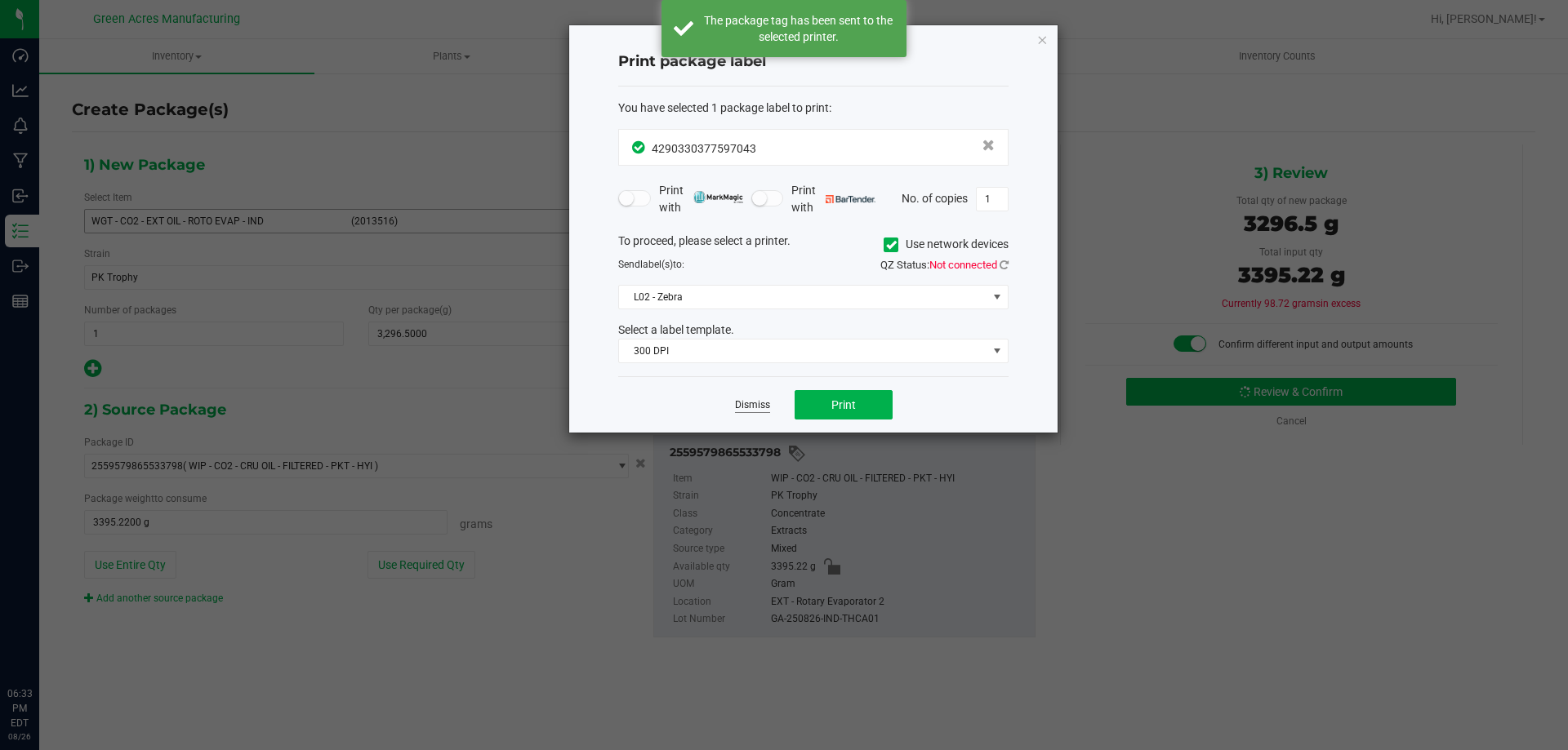
click at [751, 405] on link "Dismiss" at bounding box center [753, 405] width 35 height 14
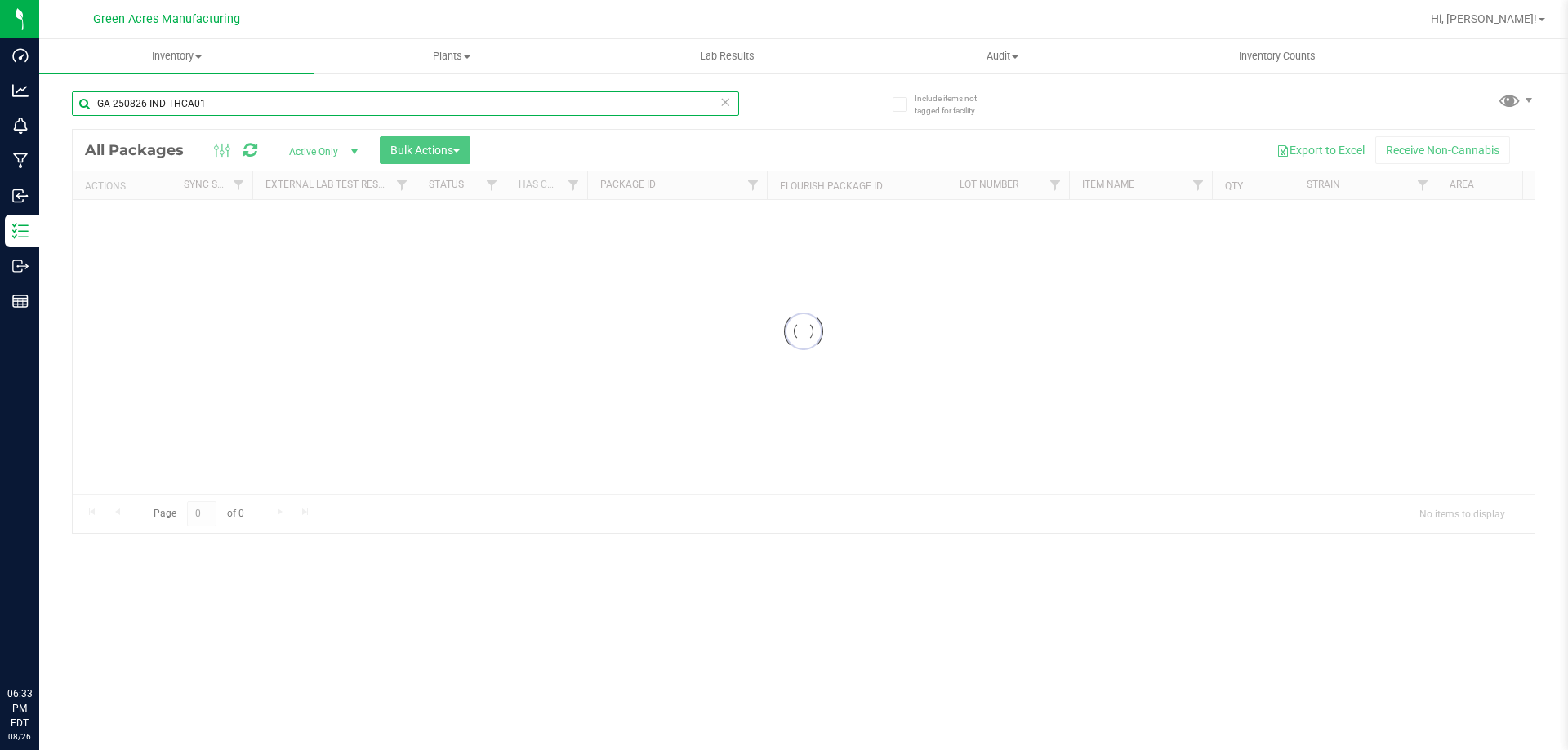
click at [390, 100] on input "GA-250826-IND-THCA01" at bounding box center [405, 104] width 667 height 25
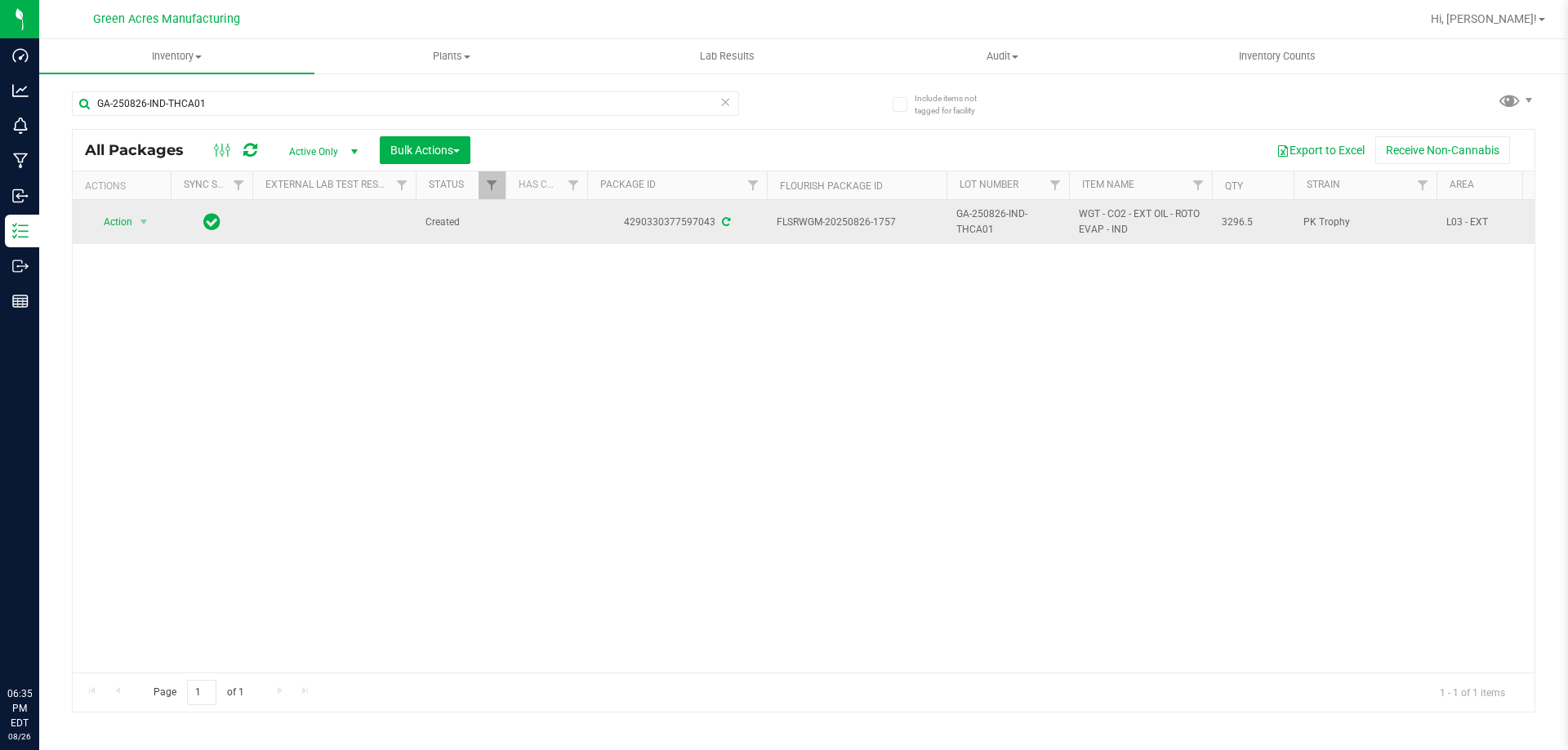
click at [991, 221] on span "GA-250826-IND-THCA01" at bounding box center [1007, 221] width 103 height 31
click at [990, 221] on input "GA-250826-IND-THCA01" at bounding box center [1004, 222] width 116 height 26
type input "GA-250826-CV-IND-C-THCA01"
click at [968, 289] on div "All Packages Active Only Active Only Lab Samples Locked All External Internal B…" at bounding box center [804, 420] width 1463 height 583
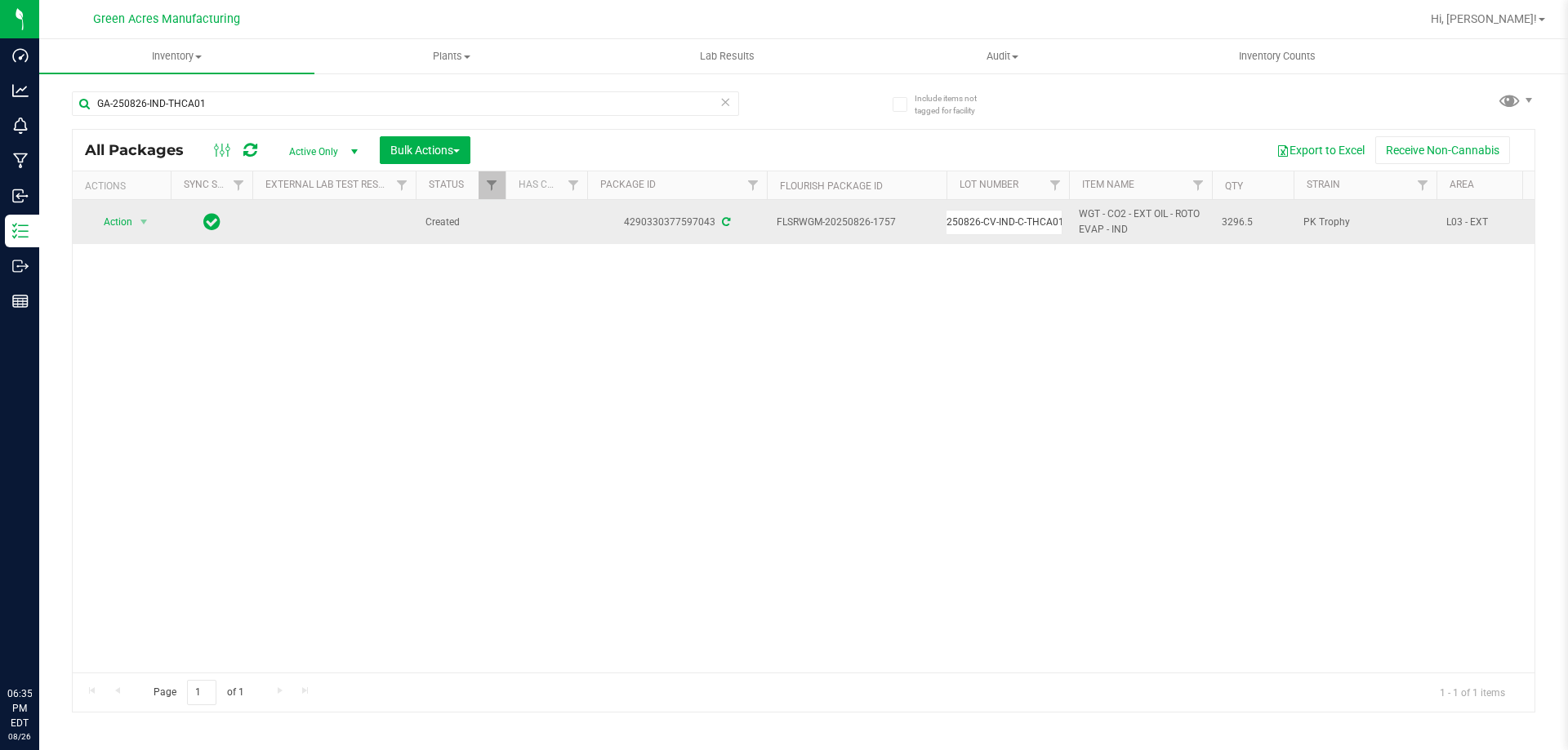
scroll to position [0, 0]
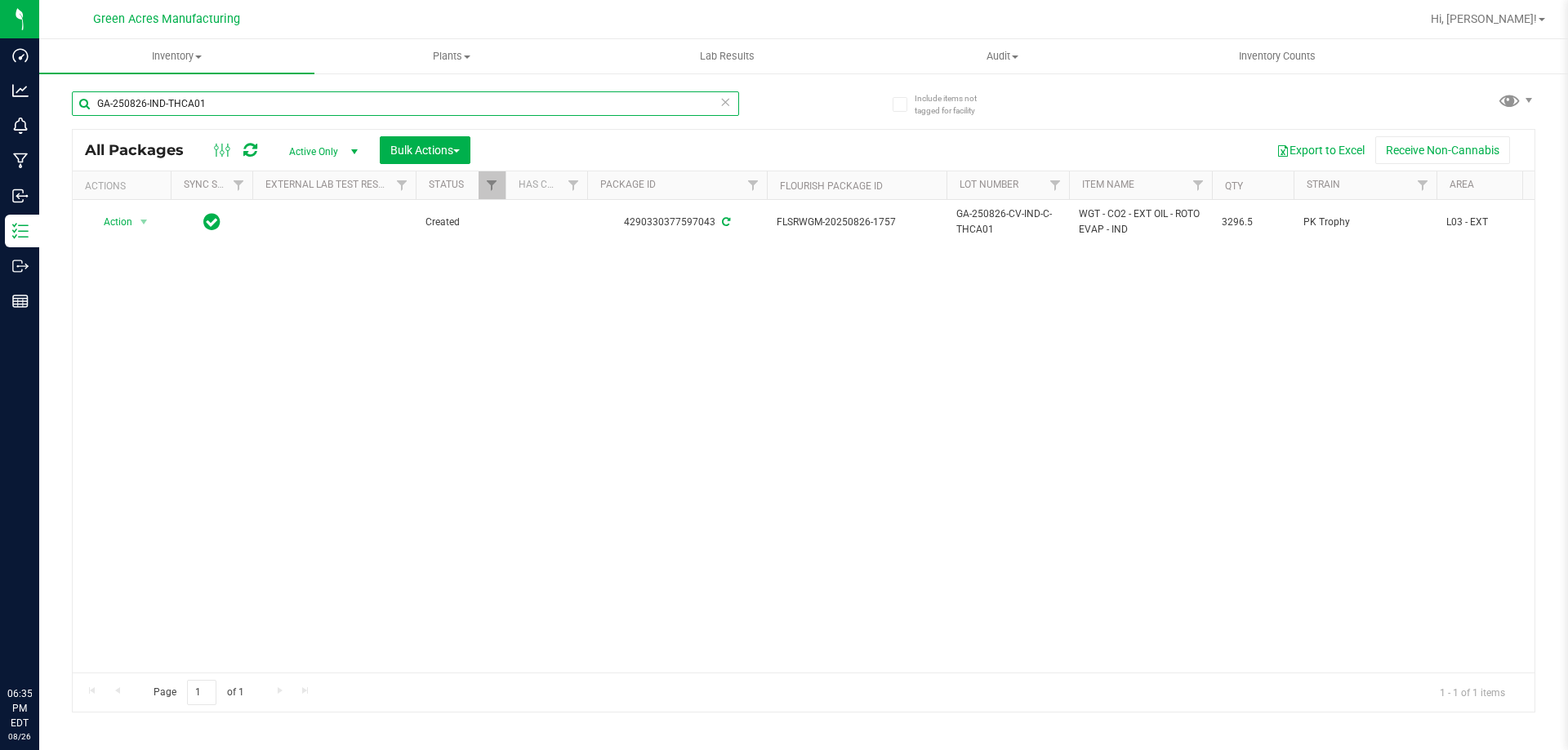
click at [405, 105] on input "GA-250826-IND-THCA01" at bounding box center [405, 104] width 667 height 25
paste input "CV-IND-C"
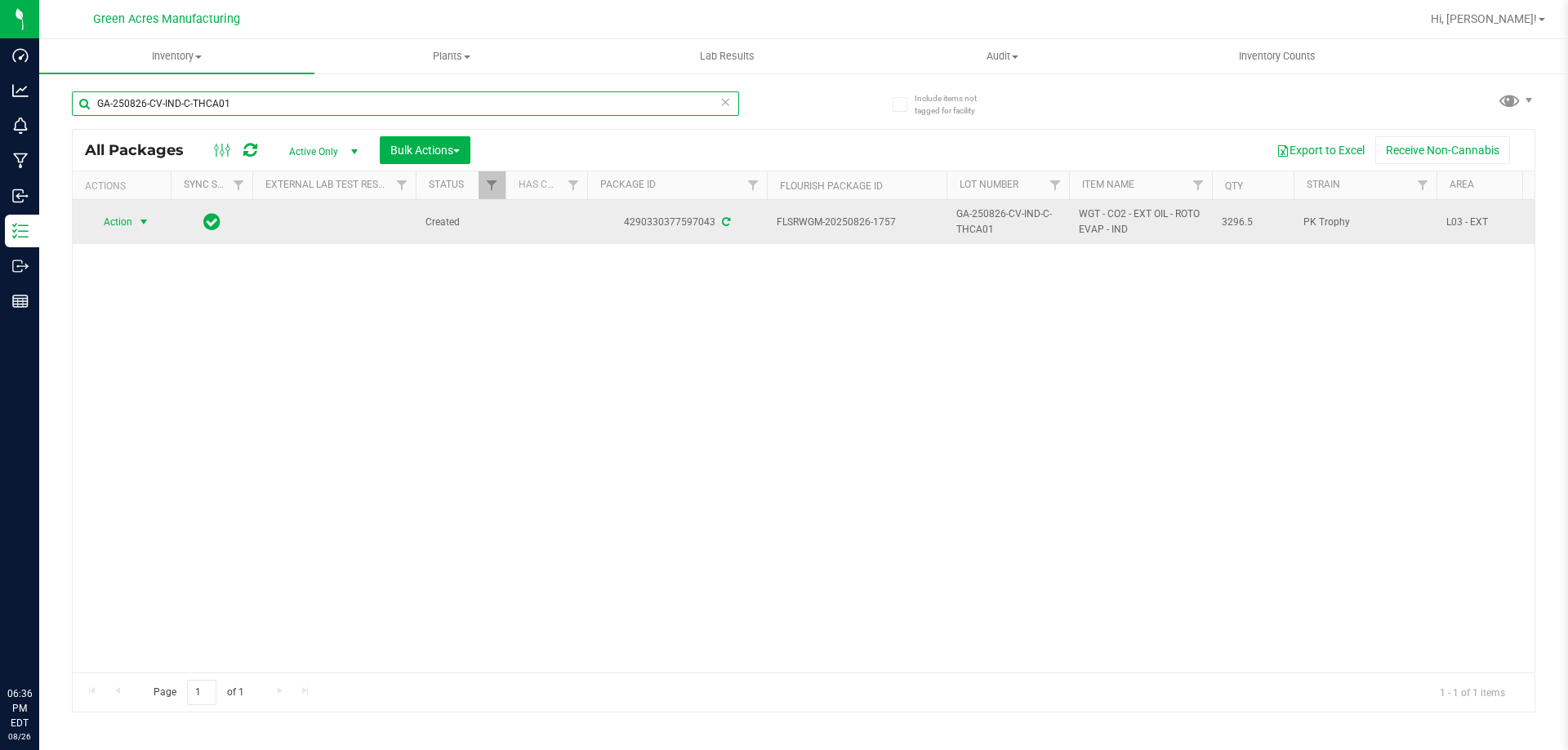
type input "GA-250826-CV-IND-C-THCA01"
click at [108, 228] on span "Action" at bounding box center [111, 222] width 44 height 23
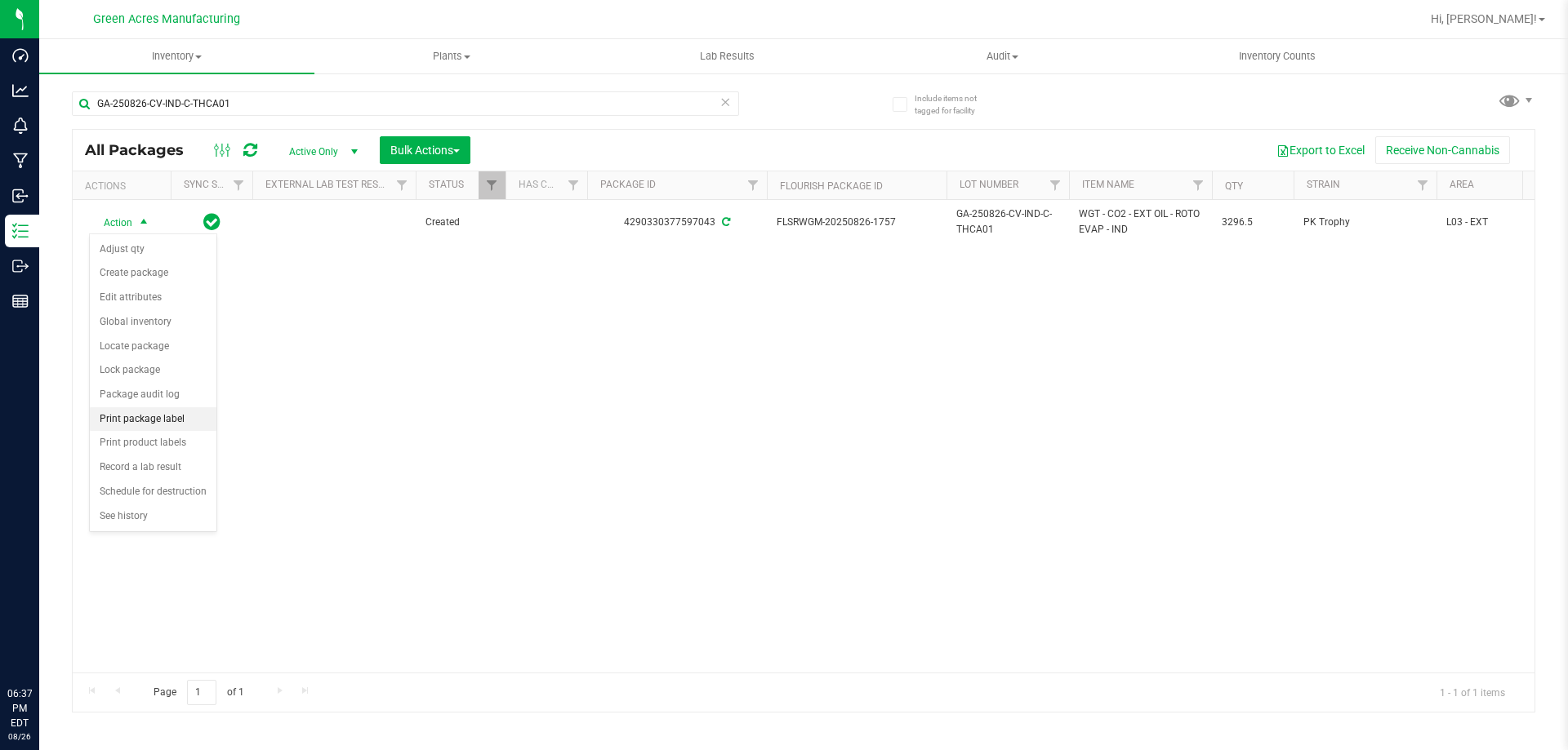
click at [160, 418] on li "Print package label" at bounding box center [153, 420] width 127 height 25
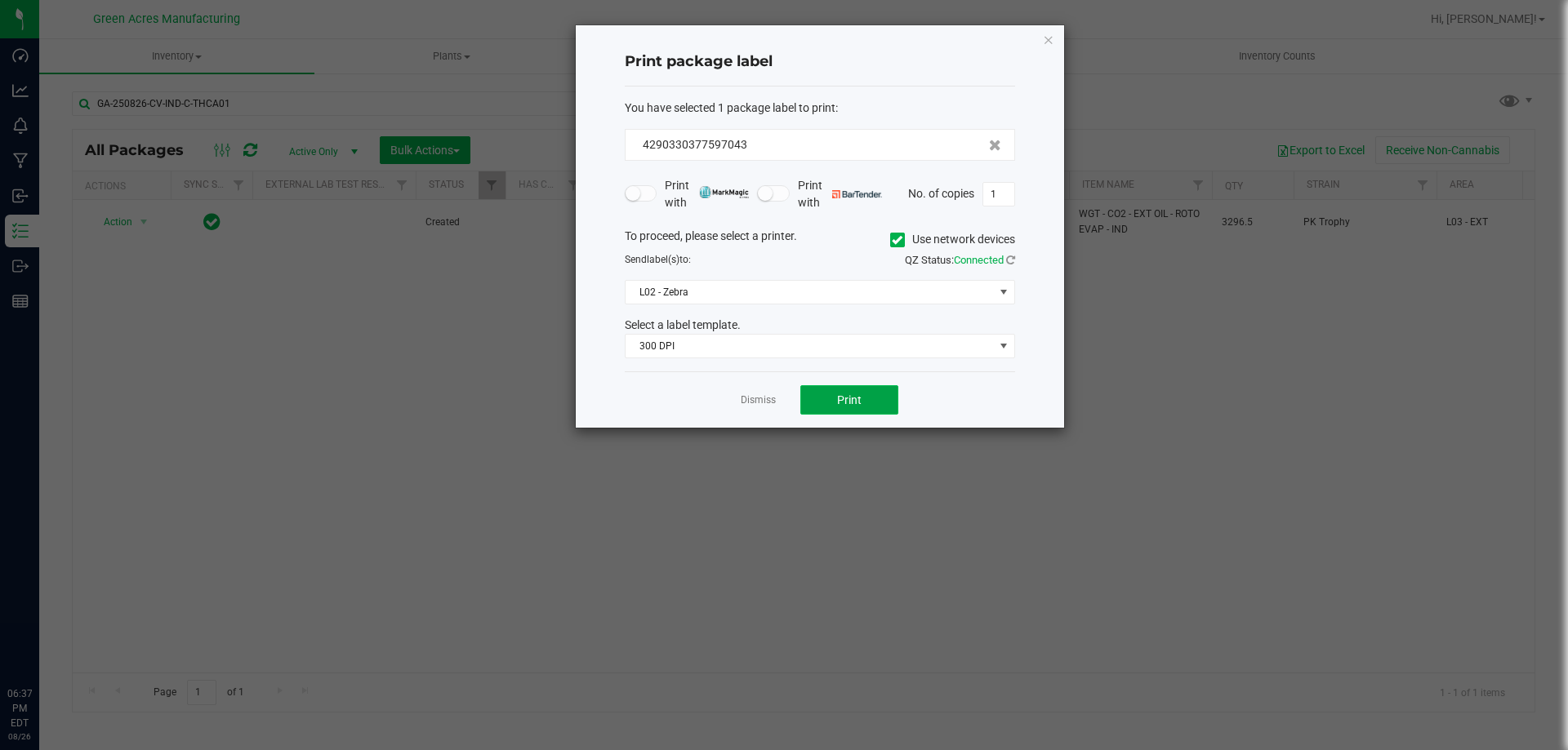
click at [828, 406] on button "Print" at bounding box center [849, 399] width 98 height 29
click at [854, 397] on span "Print" at bounding box center [849, 399] width 25 height 13
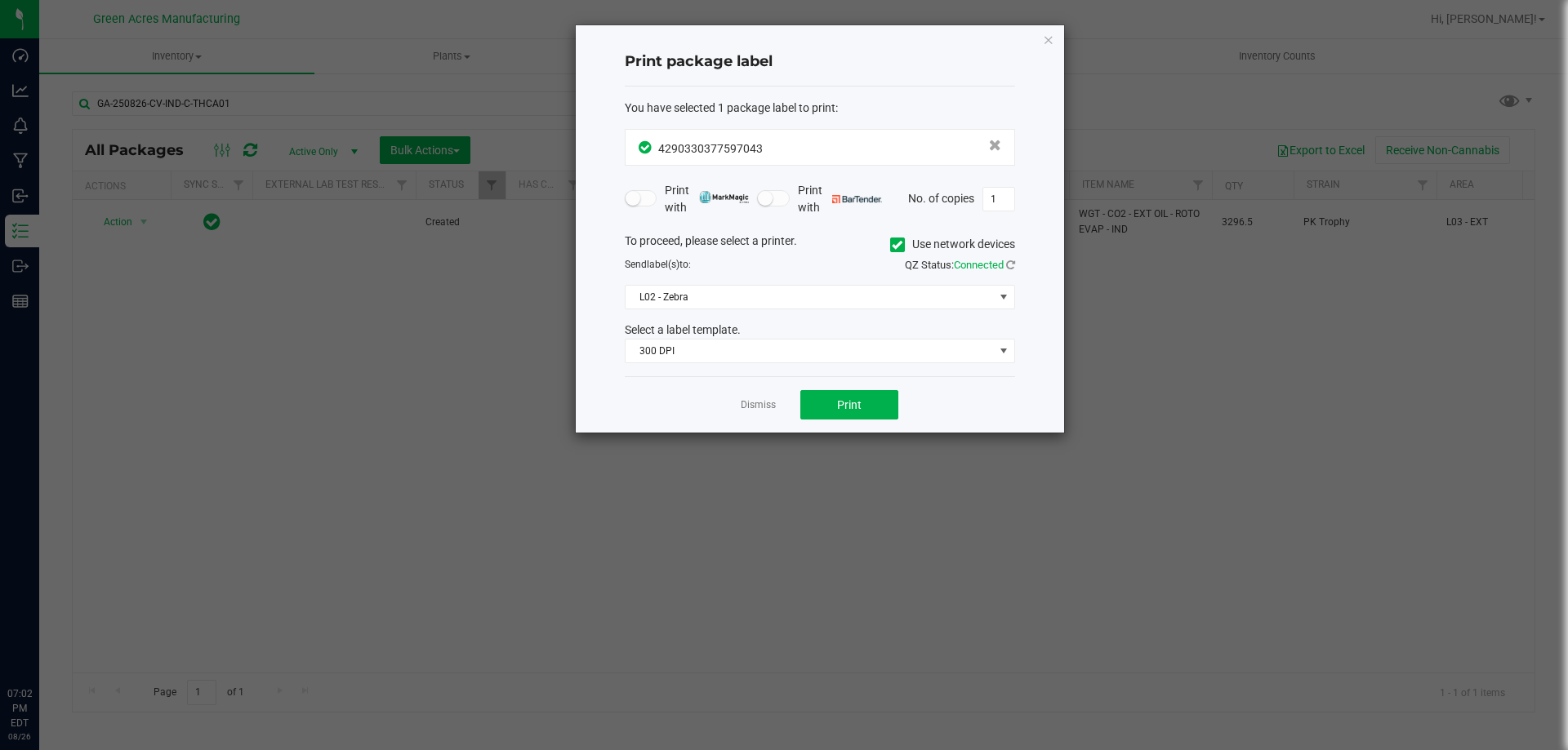
click at [770, 408] on link "Dismiss" at bounding box center [758, 405] width 35 height 14
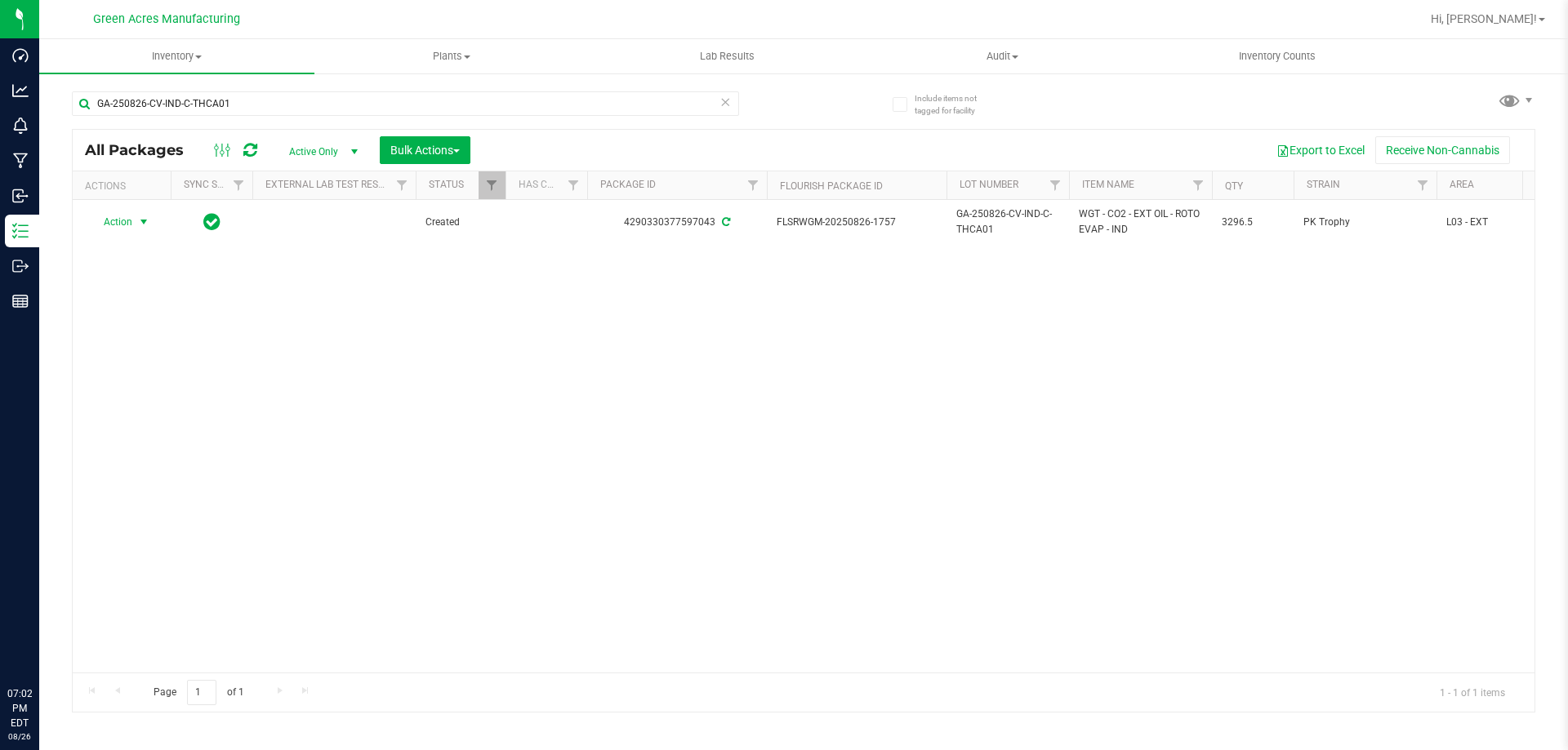
click at [1530, 187] on div "Actions Sync Status External Lab Test Result Status Has COA Package ID Flourish…" at bounding box center [803, 186] width 1461 height 28
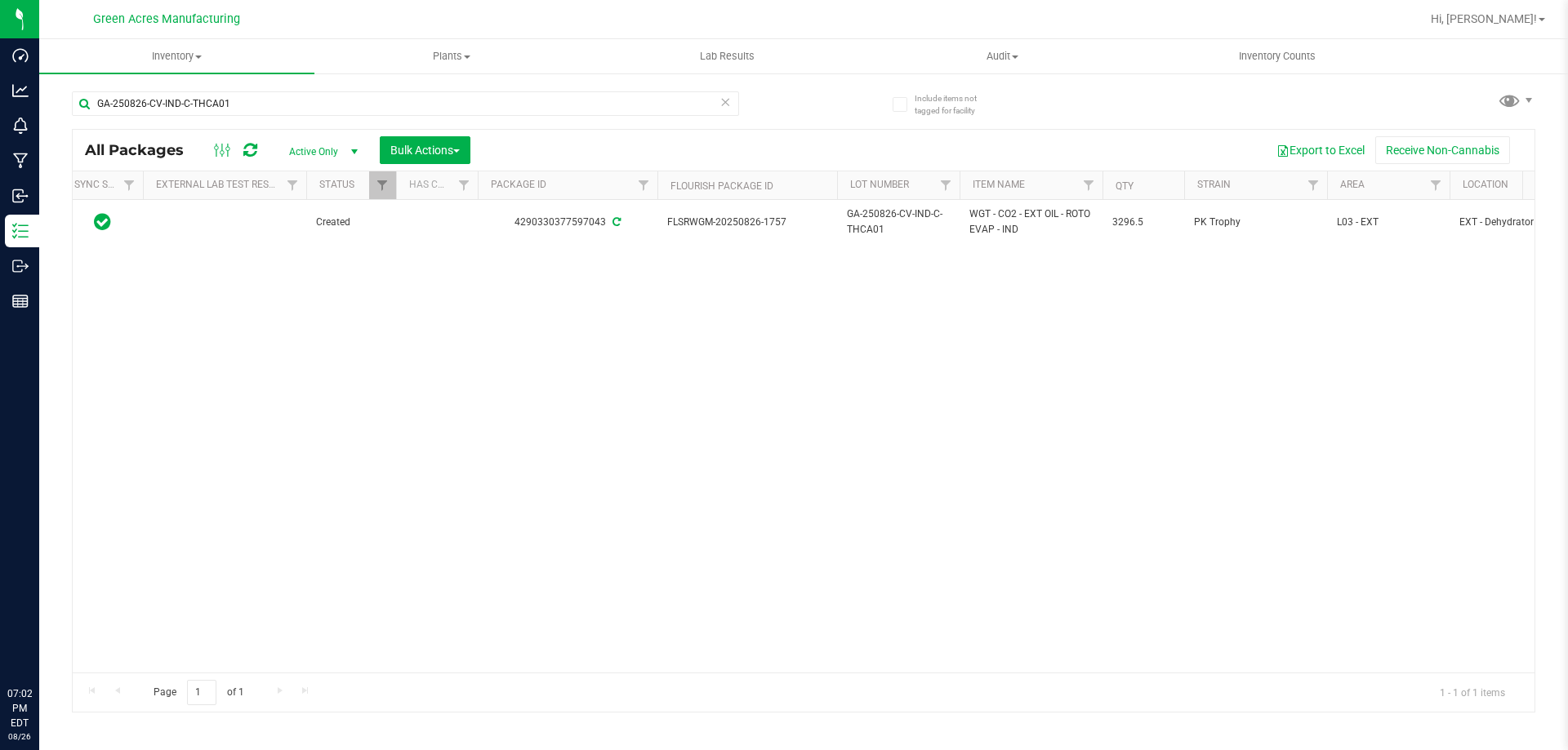
scroll to position [0, 120]
click at [1429, 182] on span "Filter" at bounding box center [1424, 185] width 13 height 13
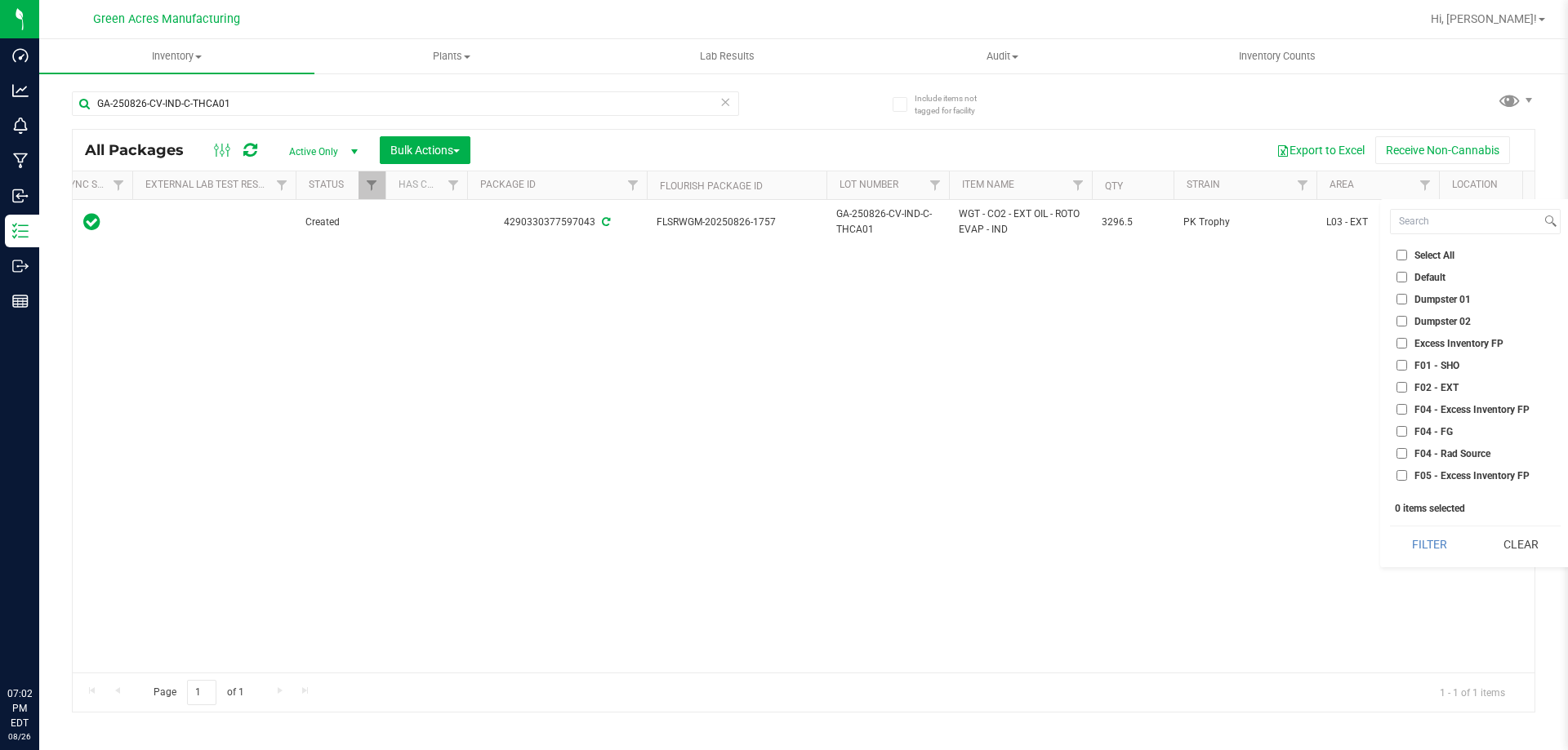
click at [1400, 388] on input "F02 - EXT" at bounding box center [1401, 388] width 11 height 11
checkbox input "true"
click at [1402, 421] on input "L01 - EXT" at bounding box center [1401, 422] width 11 height 11
checkbox input "true"
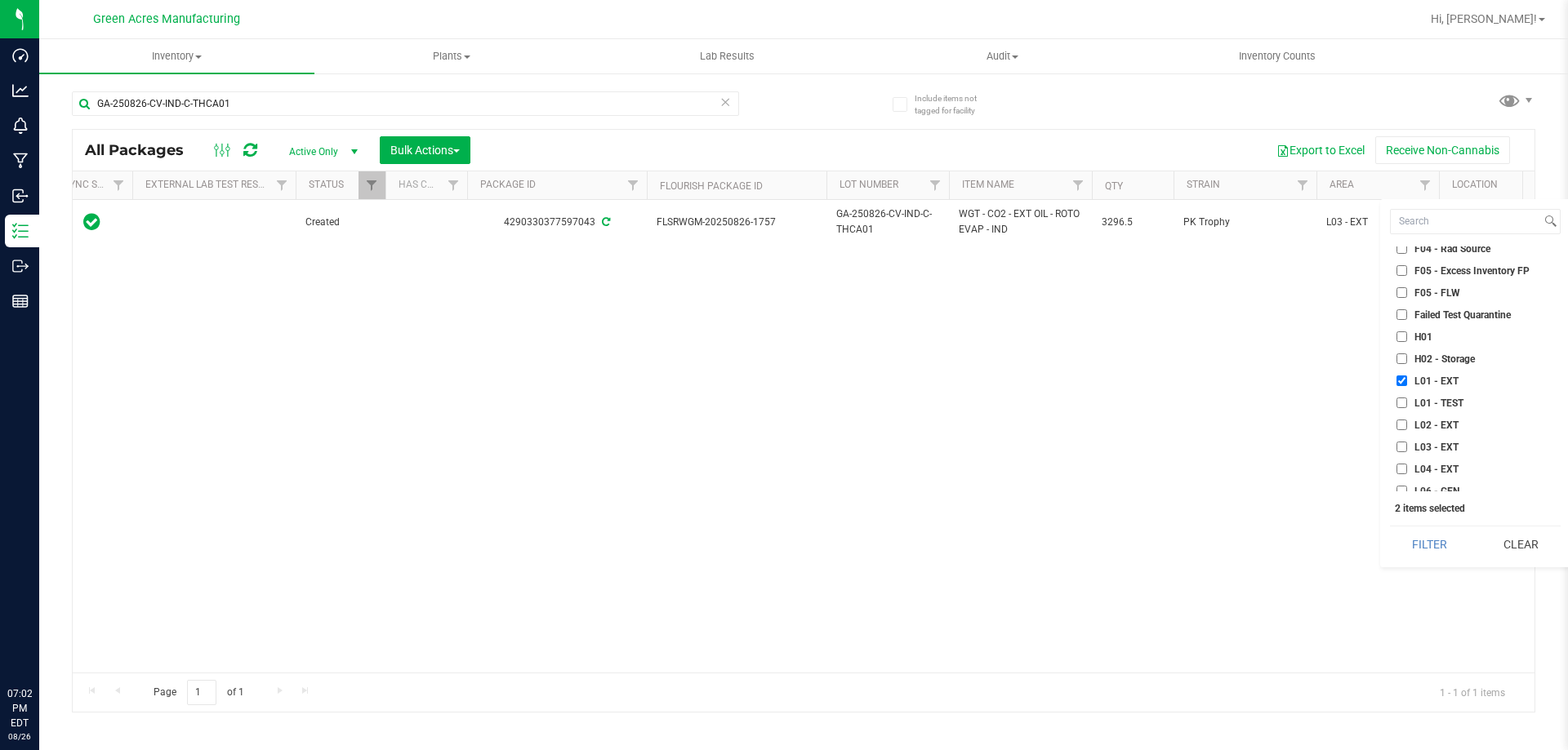
scroll to position [245, 0]
click at [1400, 389] on input "L02 - EXT" at bounding box center [1401, 385] width 11 height 11
checkbox input "true"
click at [1401, 408] on input "L03 - EXT" at bounding box center [1401, 407] width 11 height 11
checkbox input "true"
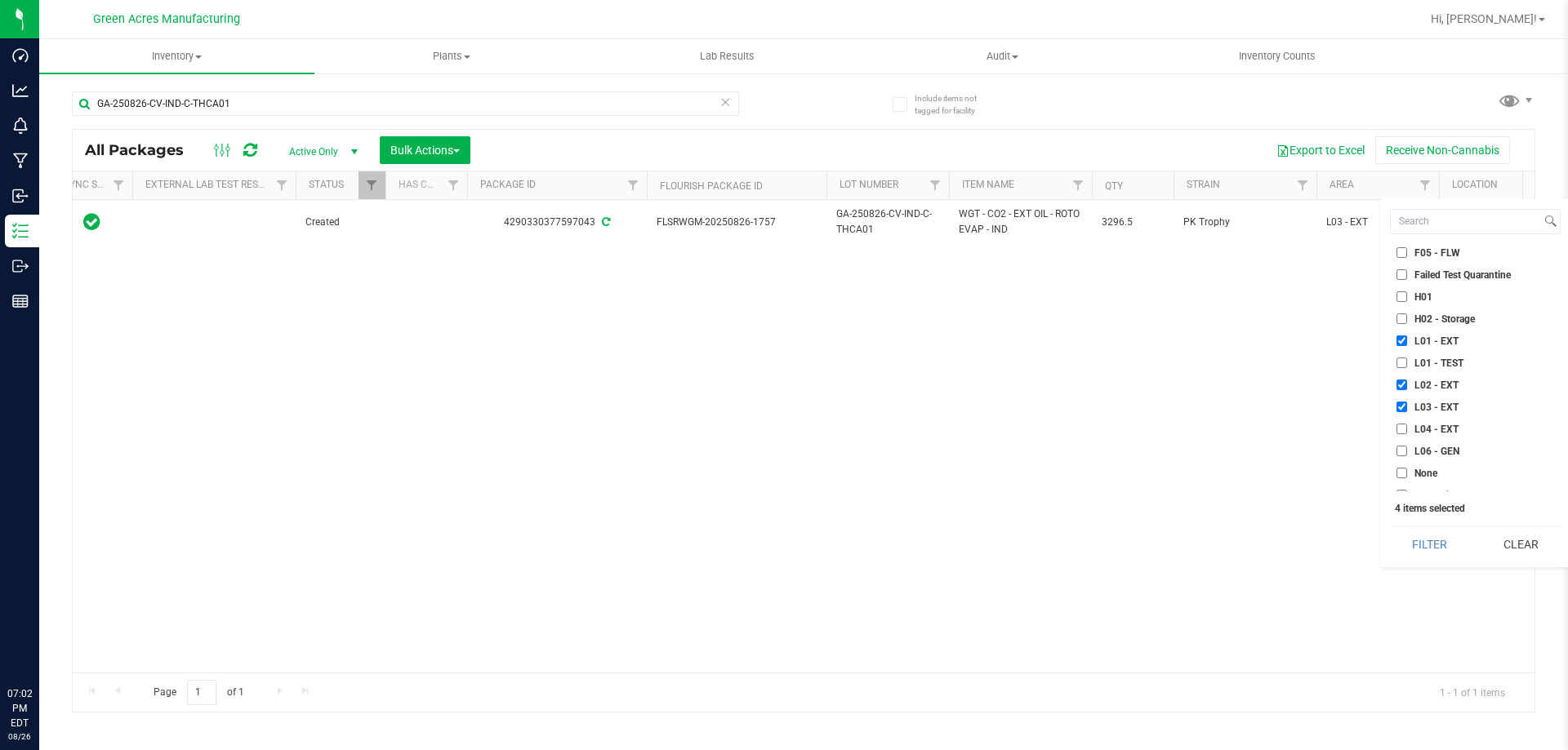
click at [1397, 434] on input "L04 - EXT" at bounding box center [1401, 429] width 11 height 11
checkbox input "true"
click at [1415, 551] on button "Filter" at bounding box center [1430, 544] width 79 height 36
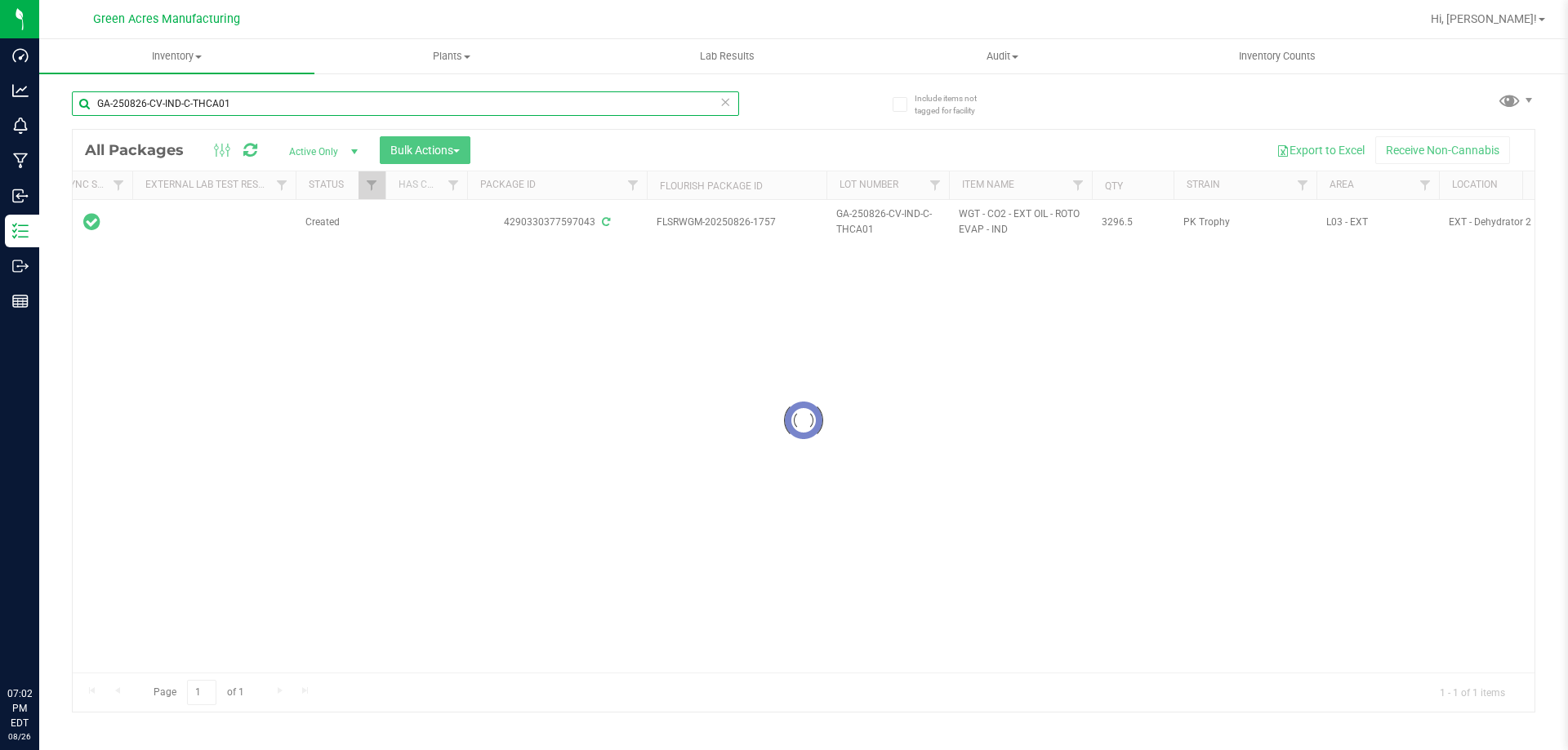
click at [296, 105] on input "GA-250826-CV-IND-C-THCA01" at bounding box center [405, 104] width 667 height 25
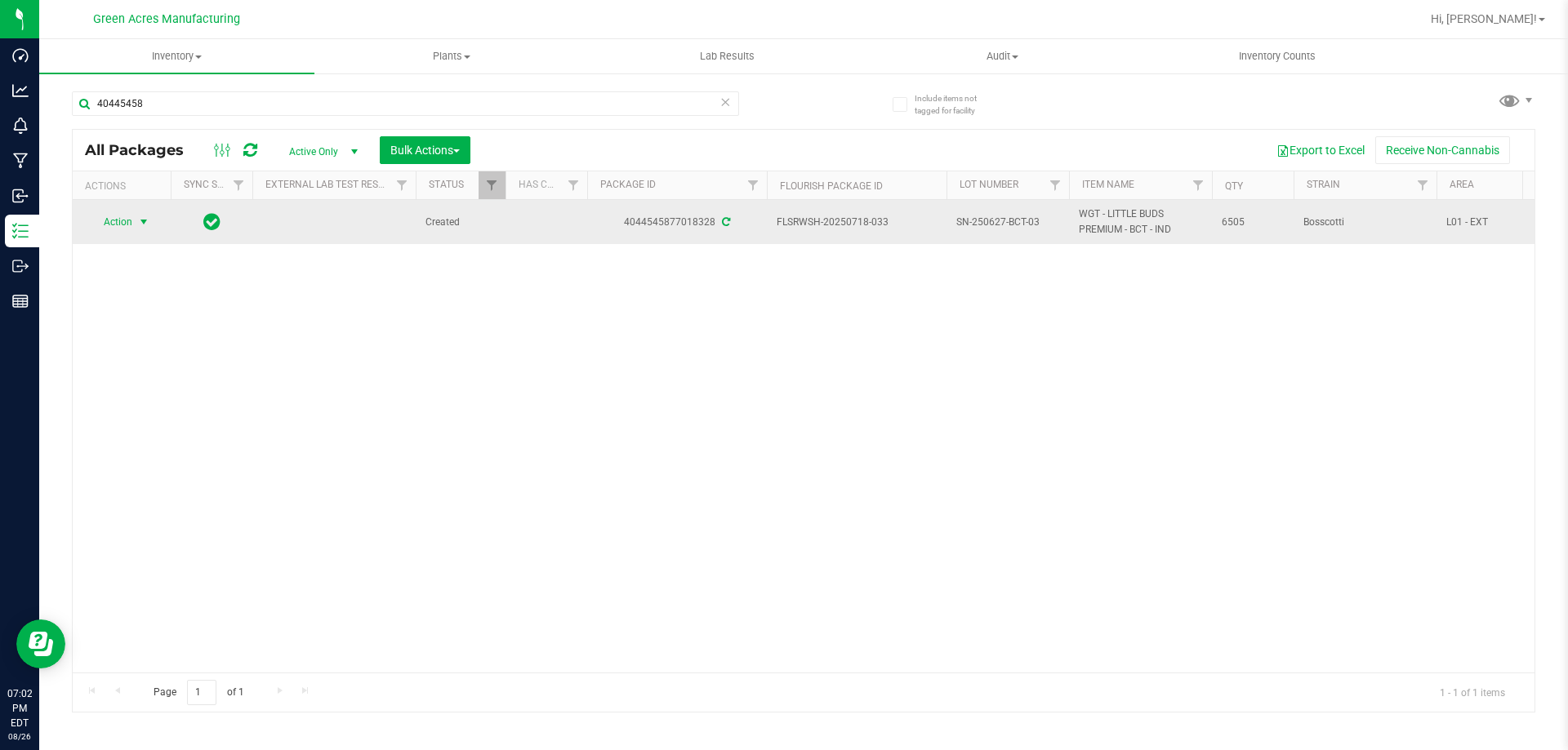
click at [130, 217] on span "Action" at bounding box center [111, 222] width 44 height 23
click at [130, 217] on span "Action" at bounding box center [111, 223] width 44 height 23
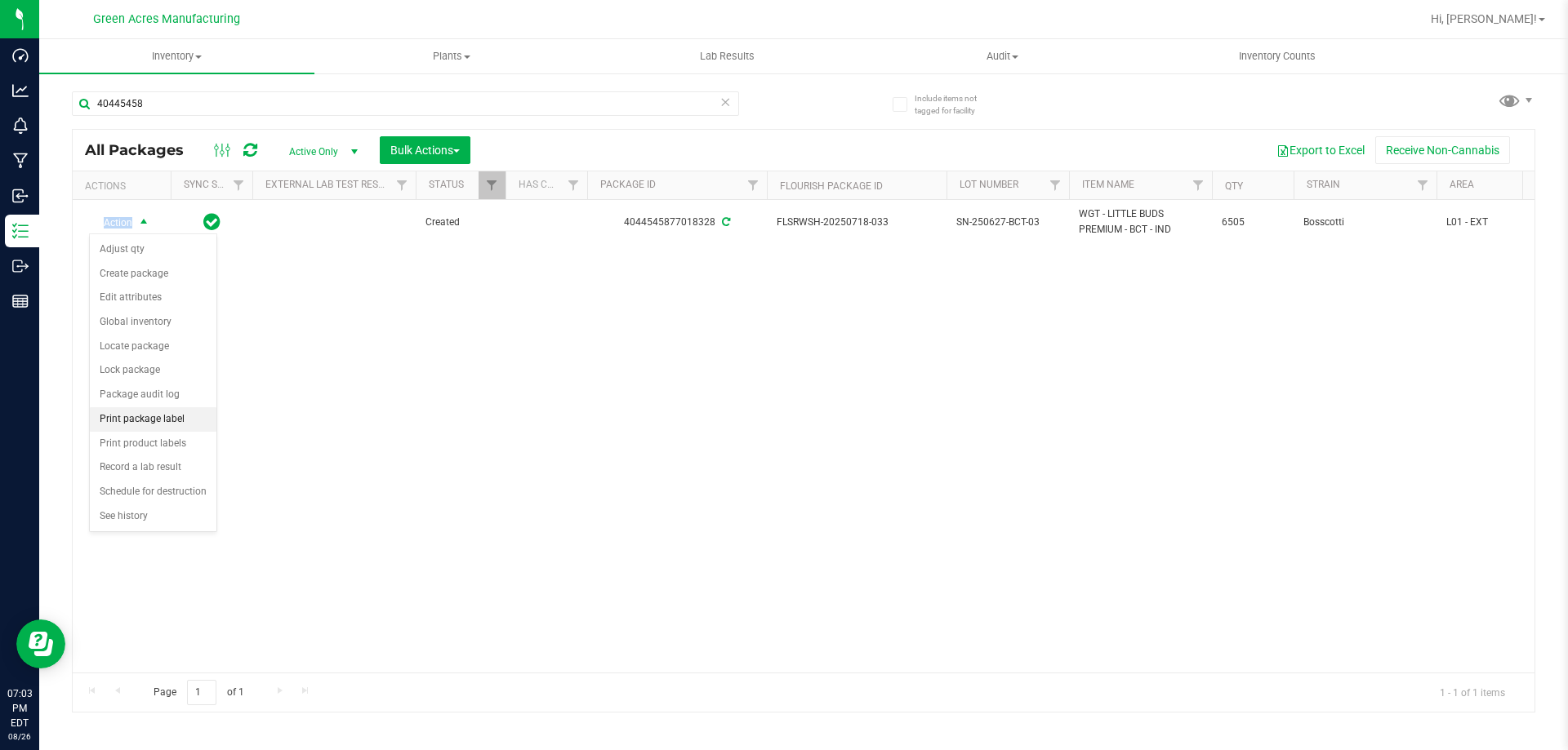
click at [144, 426] on li "Print package label" at bounding box center [153, 420] width 127 height 25
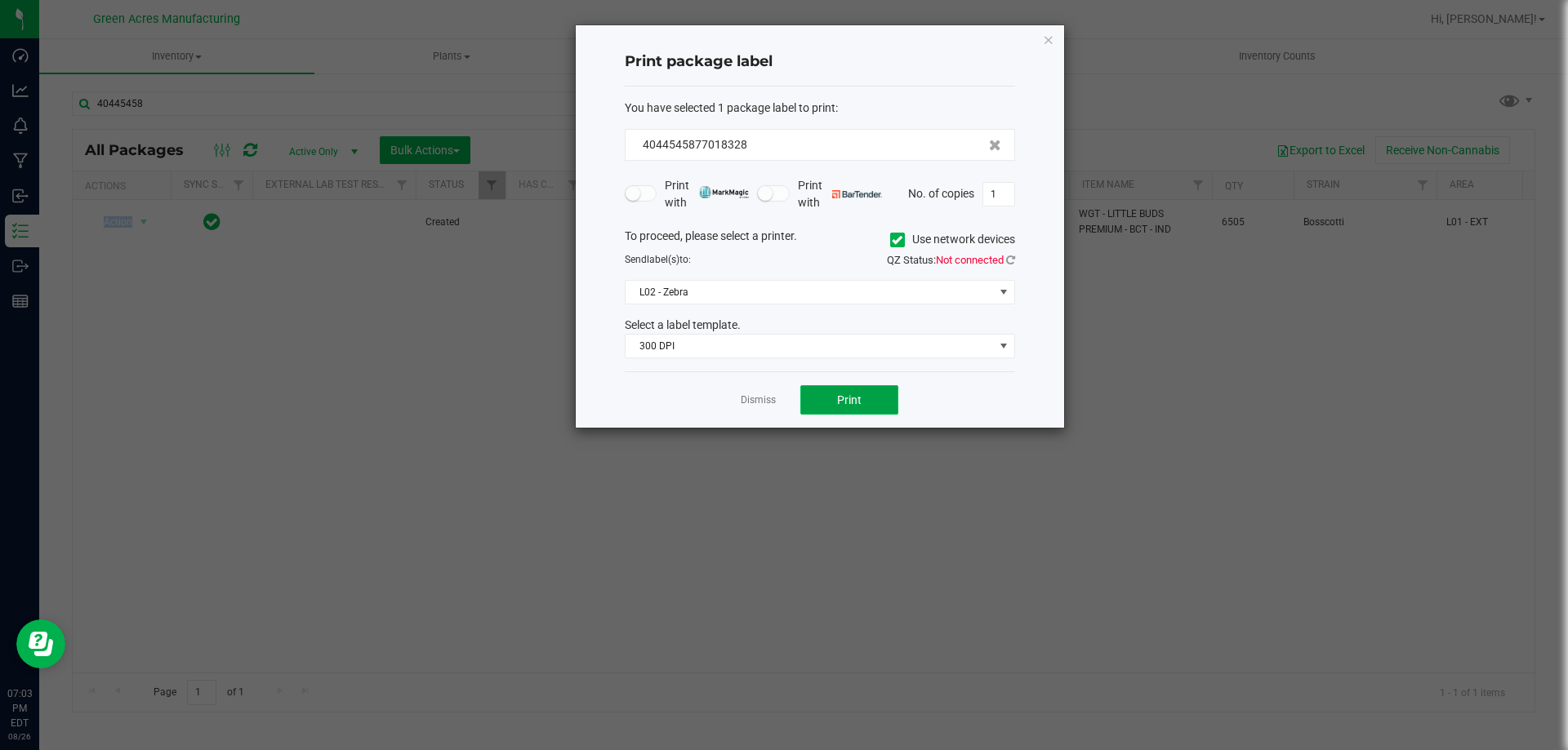
click at [881, 393] on button "Print" at bounding box center [849, 399] width 98 height 29
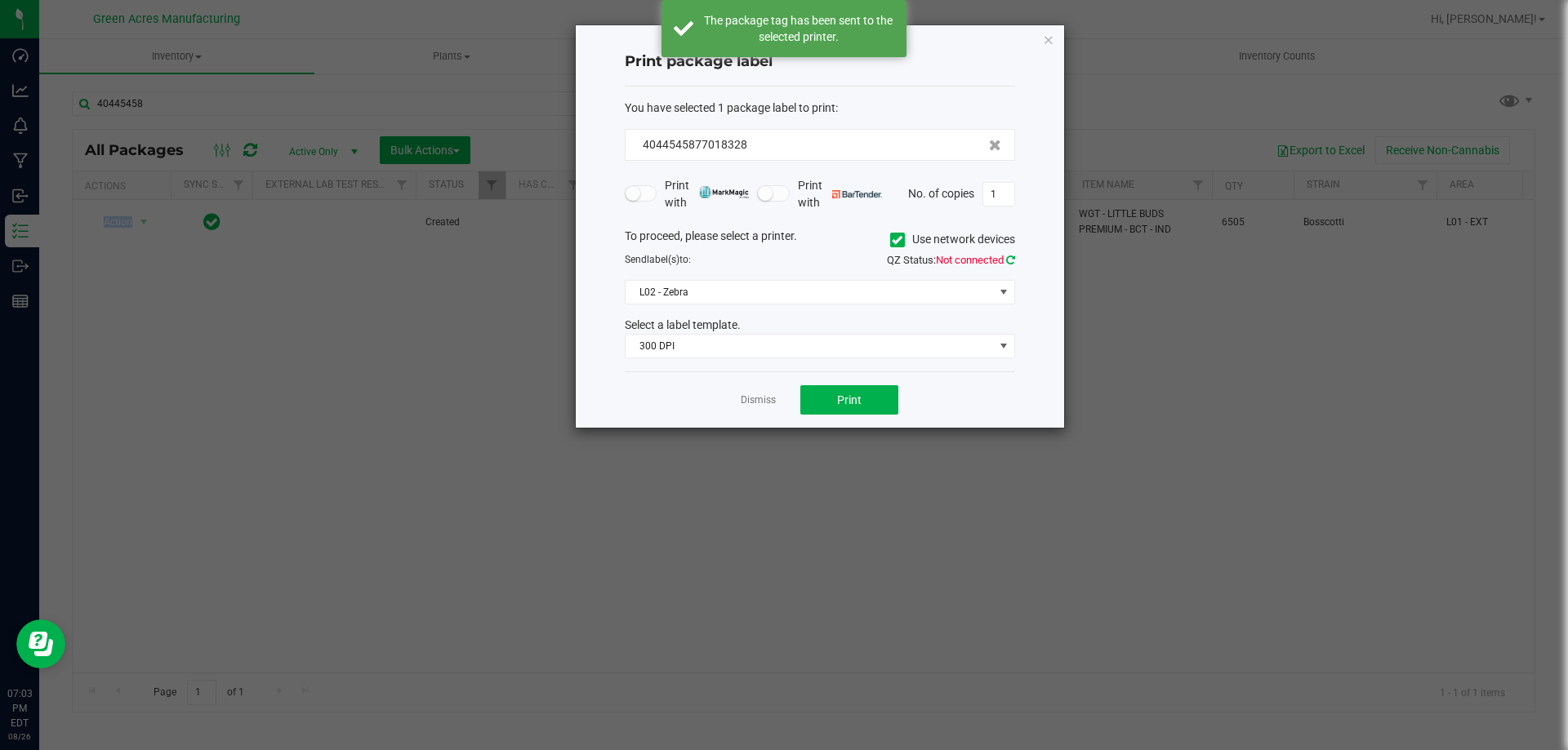
click at [1007, 265] on link at bounding box center [1010, 260] width 9 height 12
click at [769, 401] on link "Dismiss" at bounding box center [758, 400] width 35 height 14
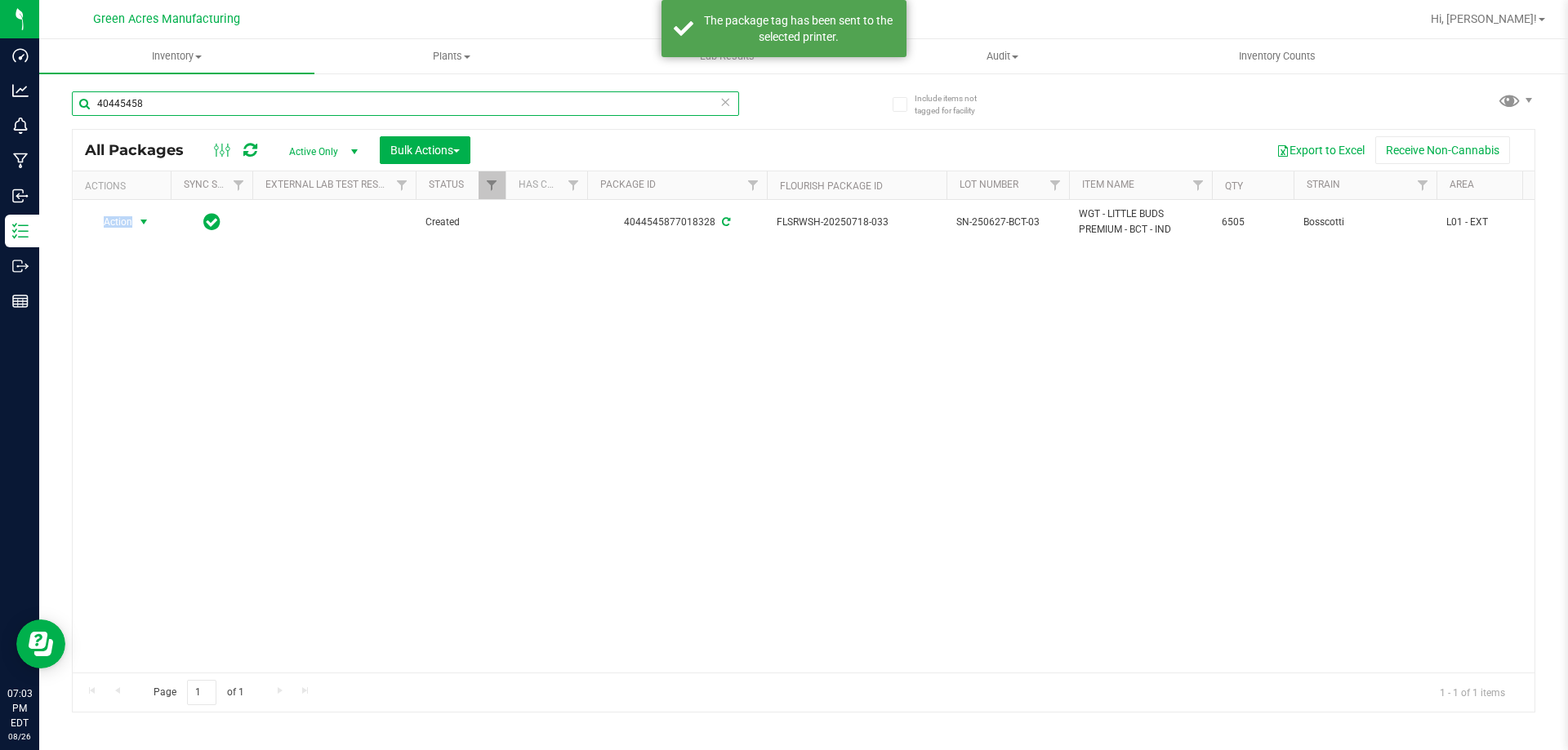
click at [398, 114] on input "40445458" at bounding box center [405, 104] width 667 height 25
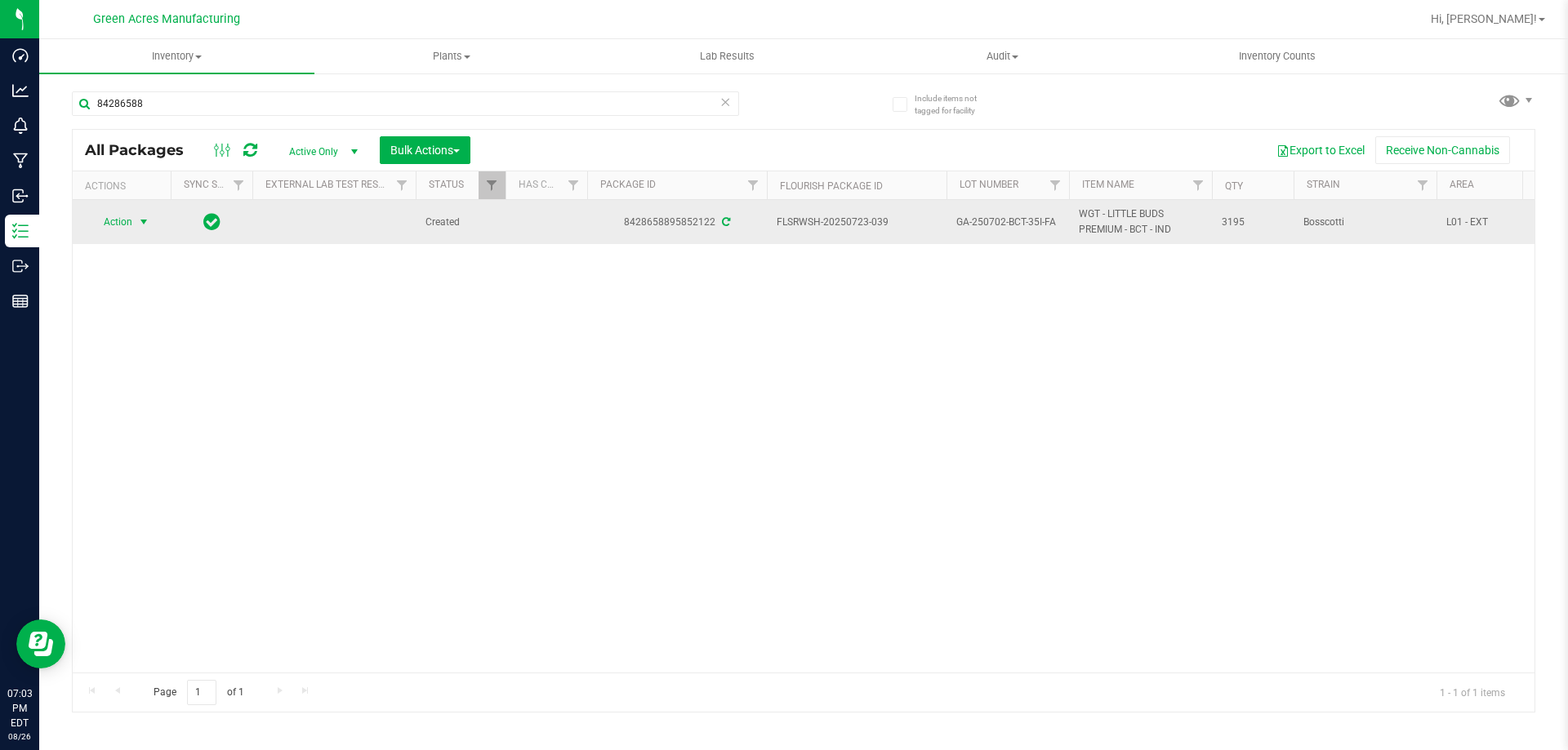
click at [116, 218] on span "Action" at bounding box center [111, 222] width 44 height 23
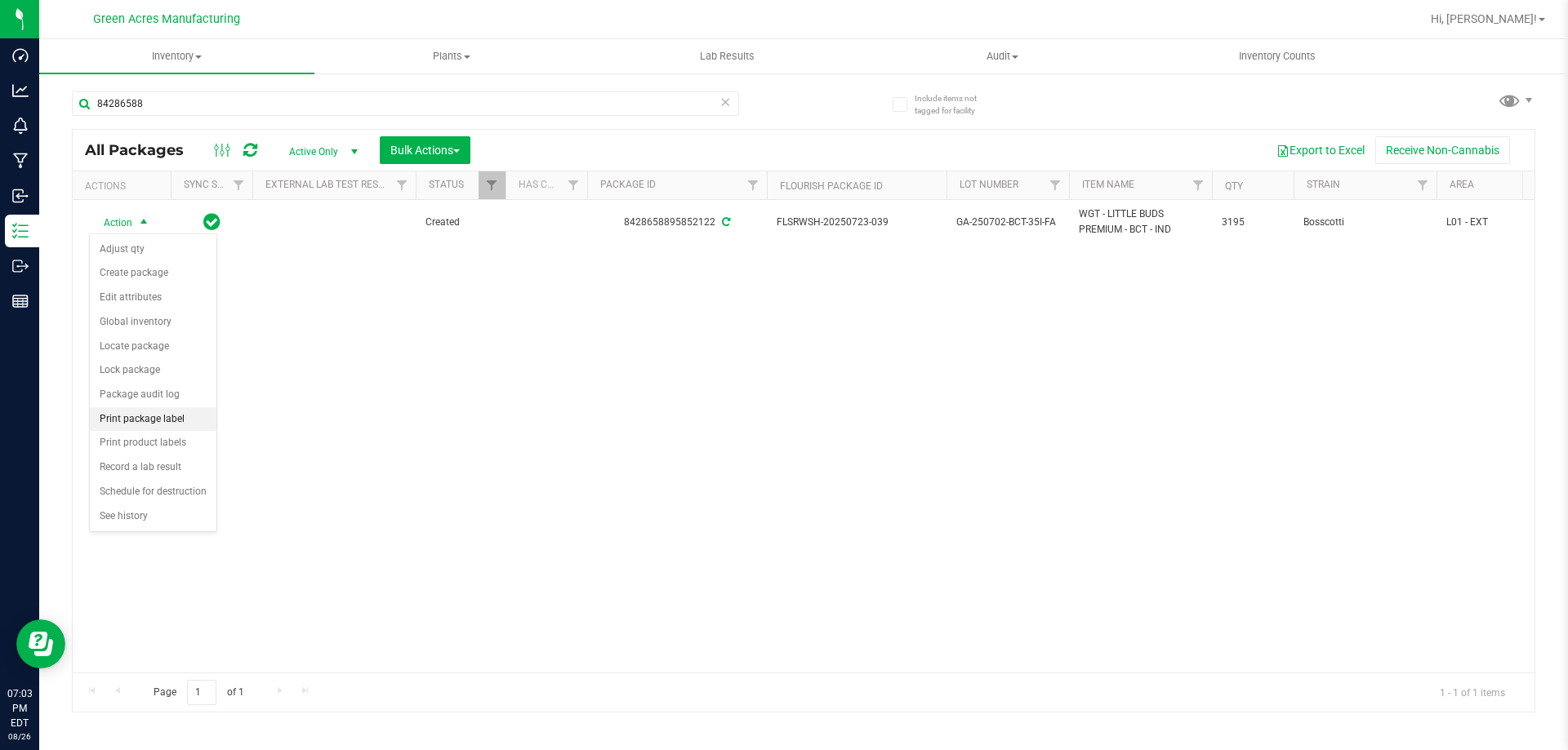
click at [139, 413] on li "Print package label" at bounding box center [153, 420] width 127 height 25
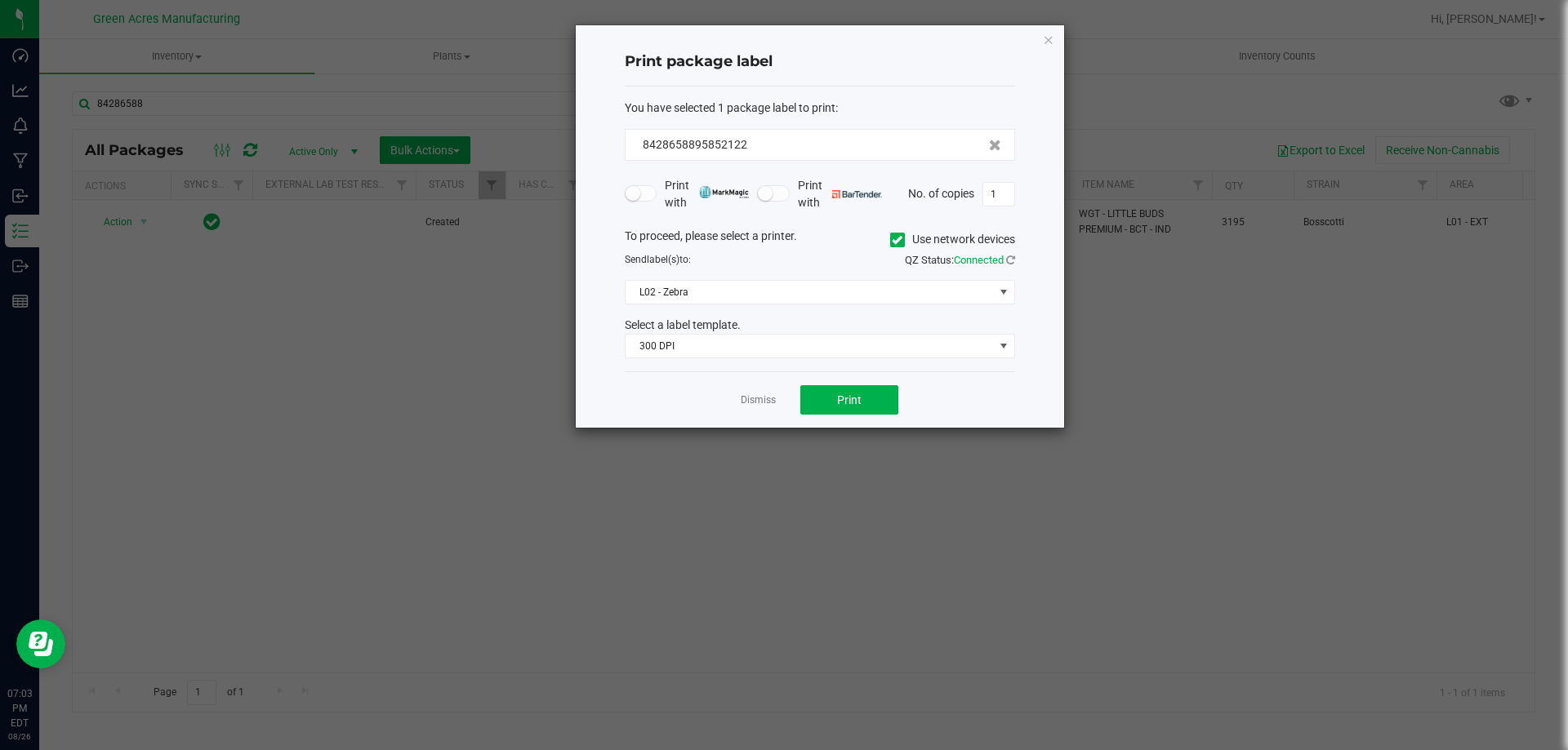
click at [837, 421] on div "Dismiss Print" at bounding box center [820, 399] width 390 height 56
click at [826, 403] on button "Print" at bounding box center [849, 399] width 98 height 29
click at [745, 402] on link "Dismiss" at bounding box center [758, 400] width 35 height 14
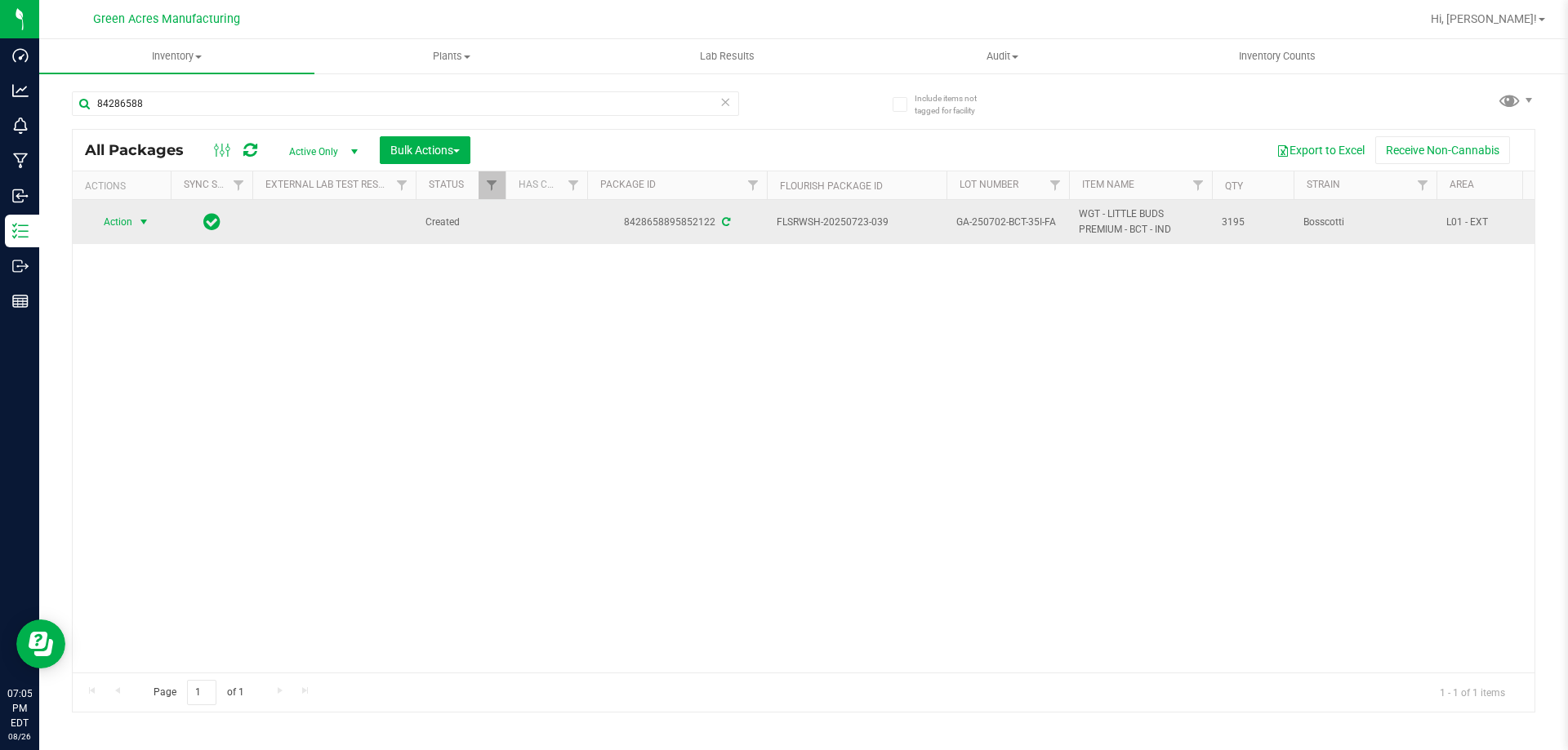
click at [993, 218] on span "GA-250702-BCT-35I-FA" at bounding box center [1007, 223] width 103 height 16
click at [992, 217] on input "GA-250702-BCT-35I-FA" at bounding box center [1004, 222] width 116 height 26
click at [386, 100] on input "84286588" at bounding box center [405, 104] width 667 height 25
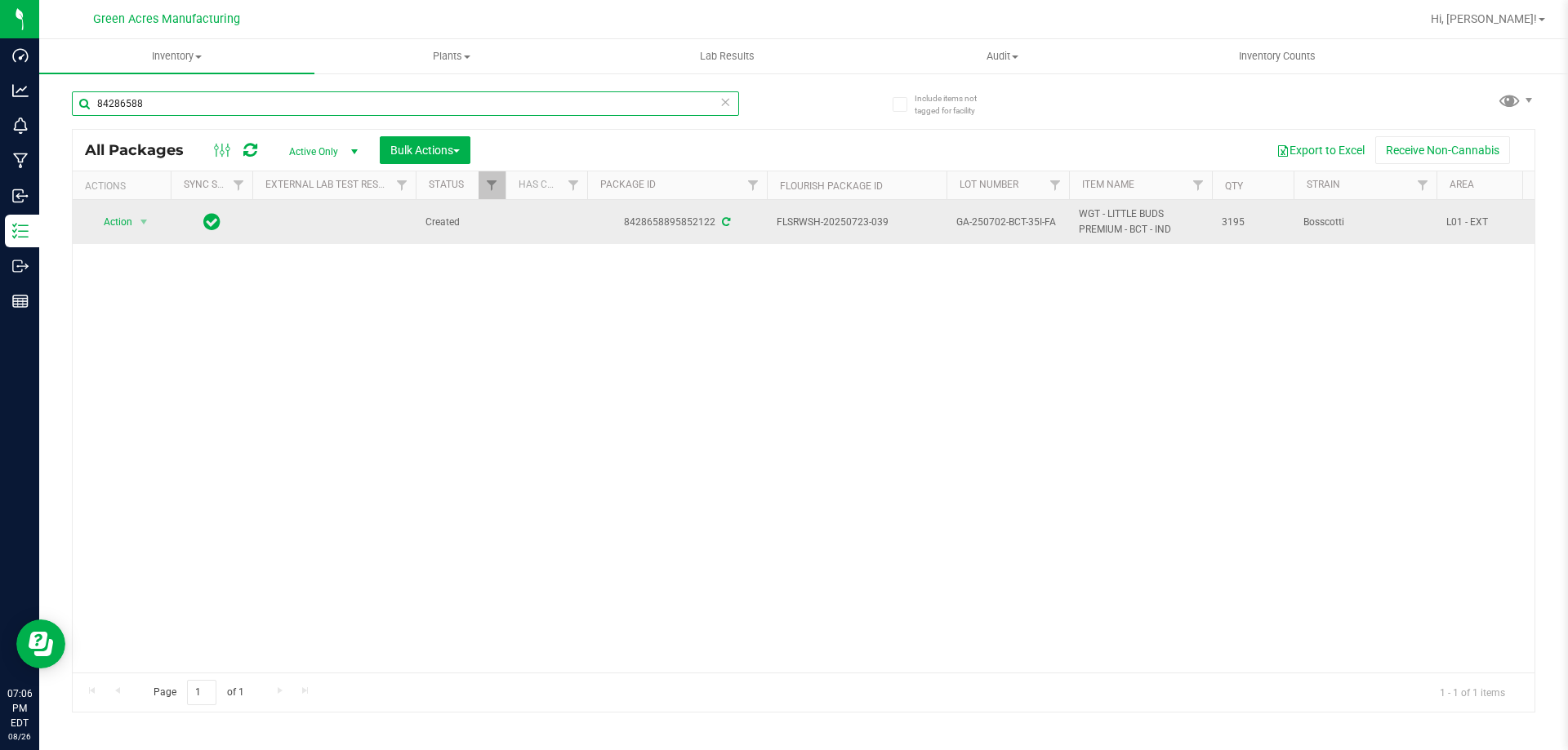
click at [386, 100] on input "84286588" at bounding box center [405, 104] width 667 height 25
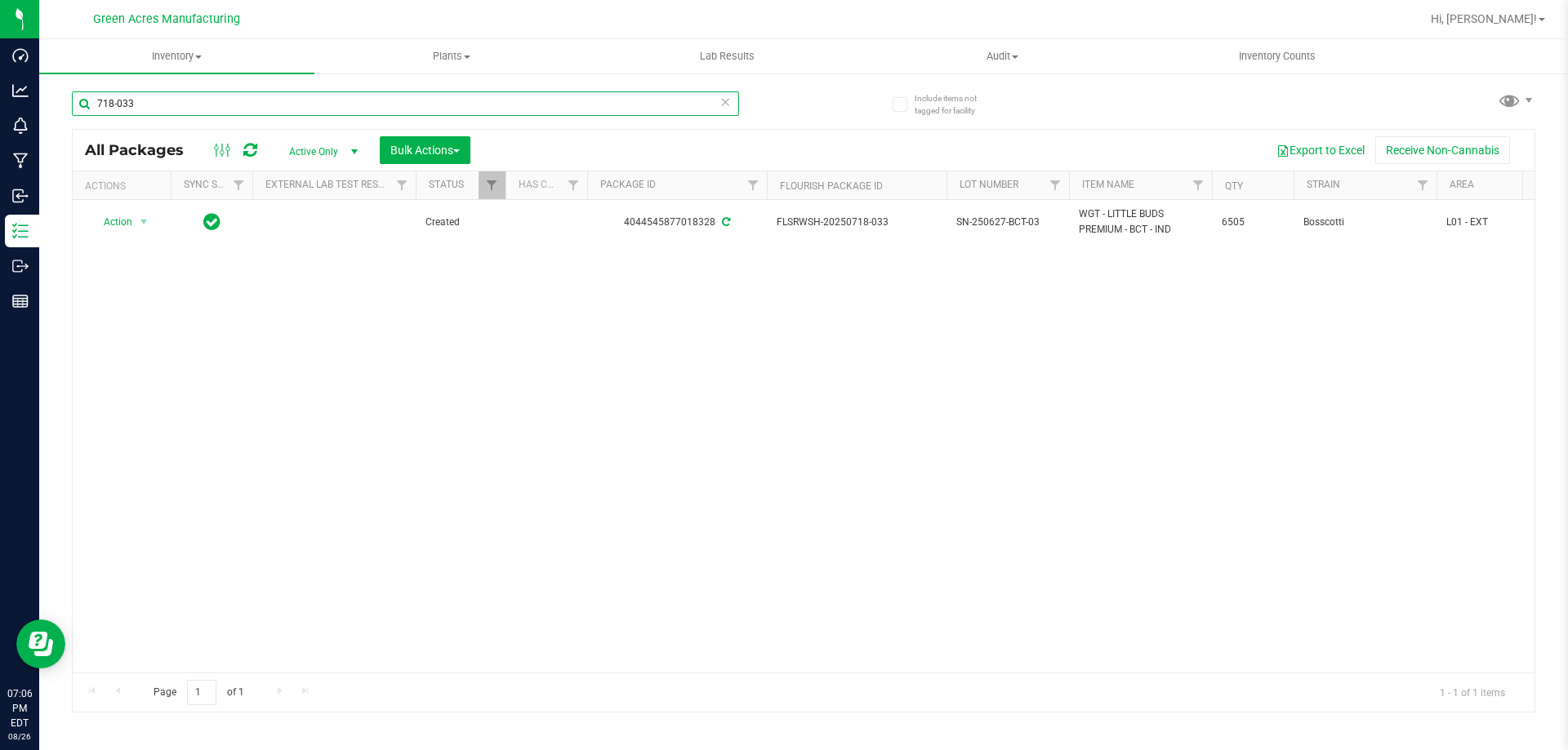
type input "718-033"
click at [1026, 219] on span "SN-250627-BCT-03" at bounding box center [1007, 223] width 103 height 16
click at [1026, 219] on input "SN-250627-BCT-03" at bounding box center [1004, 222] width 116 height 26
